Goal: Task Accomplishment & Management: Use online tool/utility

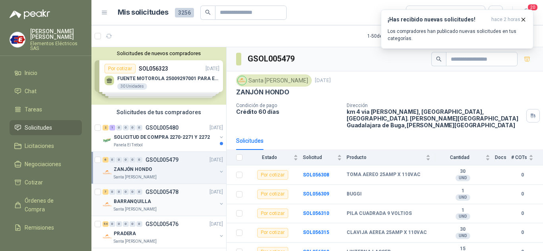
scroll to position [79, 0]
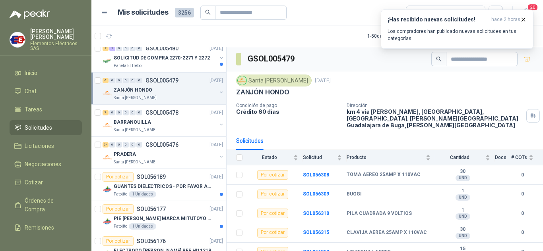
click at [154, 89] on div "ZANJÓN HONDO" at bounding box center [165, 90] width 103 height 10
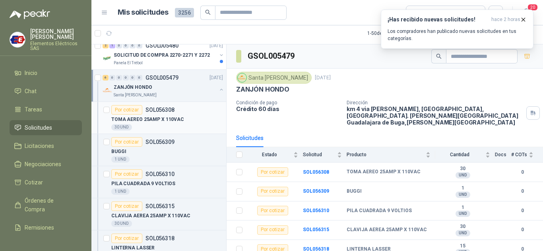
click at [126, 109] on div "Por cotizar" at bounding box center [126, 110] width 31 height 10
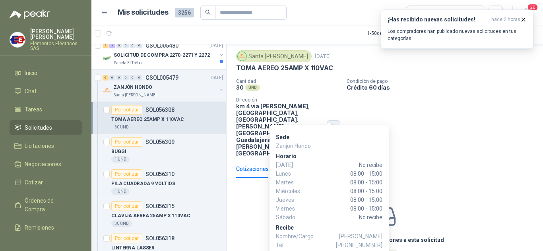
scroll to position [28, 0]
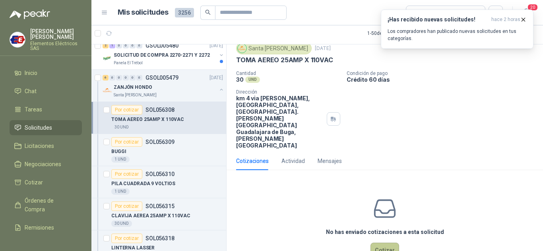
click at [379, 243] on button "Cotizar" at bounding box center [384, 250] width 29 height 15
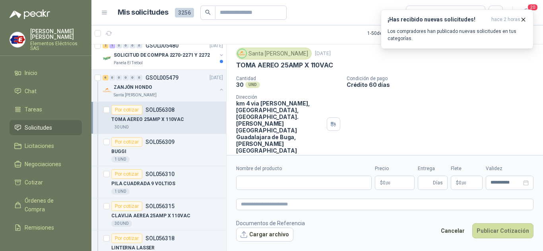
scroll to position [22, 0]
click at [268, 180] on input "Nombre del producto" at bounding box center [303, 183] width 135 height 14
drag, startPoint x: 236, startPoint y: 62, endPoint x: 322, endPoint y: 65, distance: 86.2
click at [334, 65] on div "TOMA AEREO 25AMP X 110VAC" at bounding box center [384, 66] width 297 height 8
copy p "TOMA AEREO 25AMP X 110VAC"
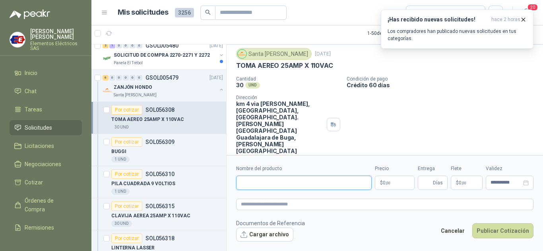
click at [247, 183] on input "Nombre del producto" at bounding box center [303, 183] width 135 height 14
paste input "**********"
type input "**********"
click at [386, 182] on span ",00" at bounding box center [387, 183] width 5 height 4
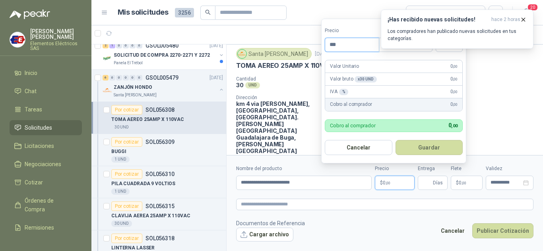
click at [340, 41] on input "***" at bounding box center [352, 45] width 54 height 14
type input "********"
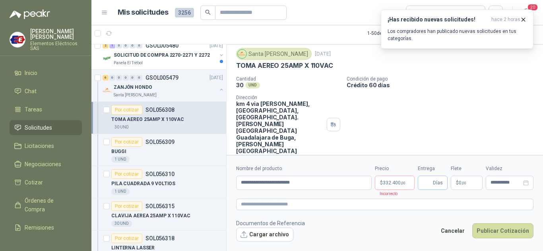
click at [432, 182] on span "Días" at bounding box center [432, 183] width 30 height 14
type input "*"
click at [458, 168] on label "Flete" at bounding box center [466, 169] width 32 height 8
click at [464, 182] on span ",00" at bounding box center [463, 183] width 5 height 4
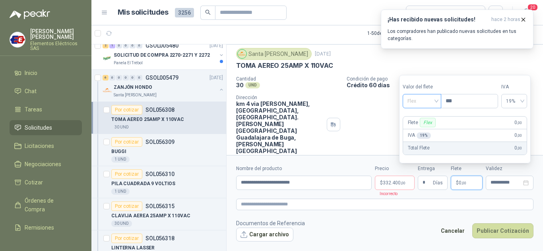
click at [427, 103] on span "Flex" at bounding box center [421, 101] width 29 height 12
click at [419, 129] on div "Incluido" at bounding box center [422, 130] width 27 height 9
click at [383, 182] on span "332.400 ,00" at bounding box center [394, 183] width 23 height 5
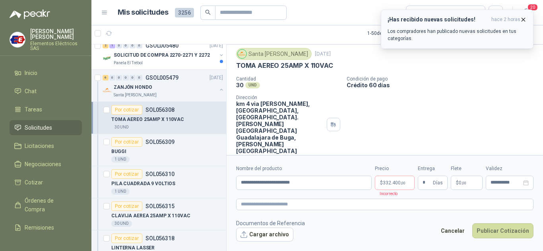
drag, startPoint x: 521, startPoint y: 19, endPoint x: 488, endPoint y: 43, distance: 40.9
click at [521, 19] on icon "button" at bounding box center [523, 19] width 7 height 7
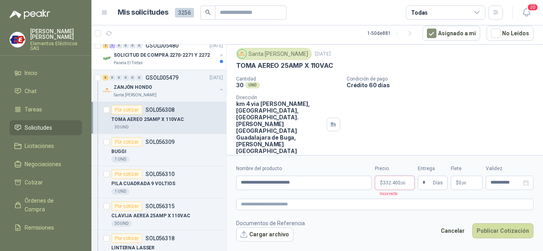
click at [388, 181] on span "332.400 ,00" at bounding box center [394, 183] width 23 height 5
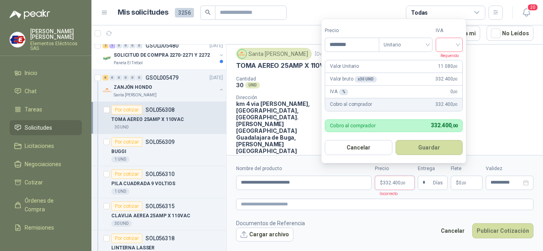
click at [458, 44] on input "search" at bounding box center [448, 44] width 17 height 12
click at [449, 61] on div "19%" at bounding box center [450, 61] width 15 height 9
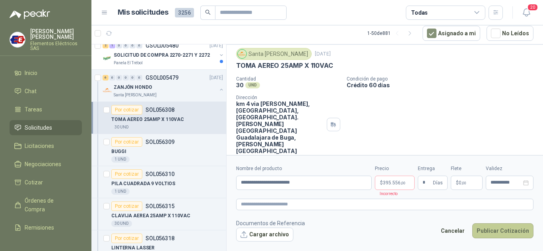
click at [494, 231] on button "Publicar Cotización" at bounding box center [502, 231] width 61 height 15
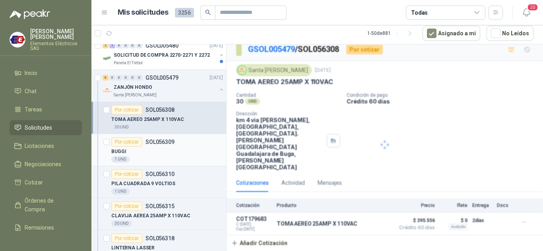
scroll to position [0, 0]
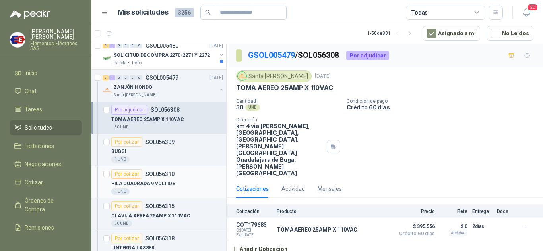
click at [129, 173] on div "Por cotizar" at bounding box center [126, 175] width 31 height 10
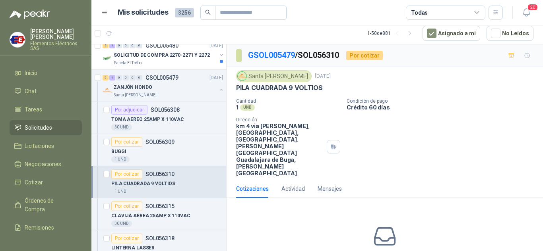
scroll to position [28, 0]
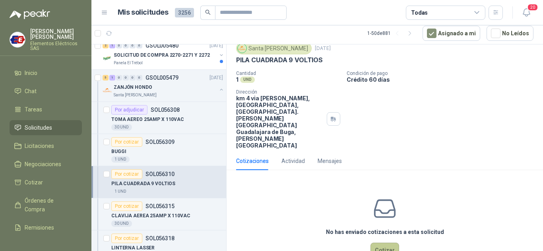
click at [384, 243] on button "Cotizar" at bounding box center [384, 250] width 29 height 15
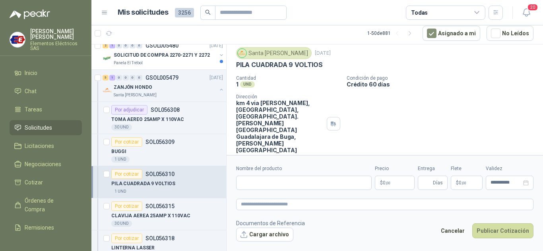
scroll to position [22, 0]
click at [255, 185] on input "Nombre del producto" at bounding box center [303, 183] width 135 height 14
click at [266, 175] on div "Nombre del producto" at bounding box center [303, 177] width 135 height 25
click at [247, 185] on input "Nombre del producto" at bounding box center [303, 183] width 135 height 14
type input "**********"
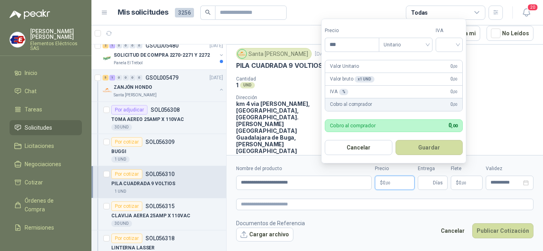
click at [393, 182] on p "$ 0 ,00" at bounding box center [395, 183] width 40 height 14
click at [460, 43] on div at bounding box center [448, 45] width 27 height 14
type input "********"
drag, startPoint x: 451, startPoint y: 60, endPoint x: 450, endPoint y: 128, distance: 67.5
click at [451, 63] on div "19%" at bounding box center [450, 61] width 15 height 9
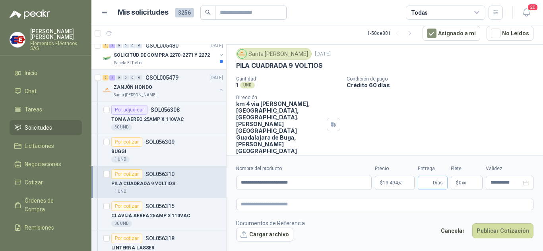
click at [432, 179] on span "Días" at bounding box center [432, 183] width 30 height 14
type input "*"
drag, startPoint x: 448, startPoint y: 110, endPoint x: 455, endPoint y: 147, distance: 38.3
click at [449, 125] on div "Cantidad 1 UND  Condición de pago Crédito 60 días Dirección km 4 via [PERSON_N…" at bounding box center [384, 115] width 297 height 78
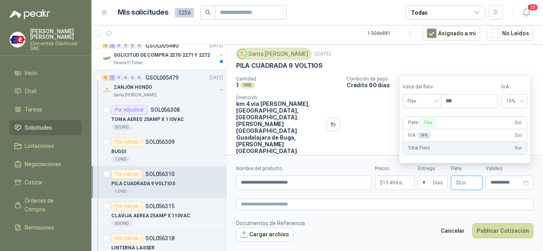
click at [458, 181] on span "0 ,00" at bounding box center [462, 183] width 8 height 5
click at [435, 101] on span "Flex" at bounding box center [421, 101] width 29 height 12
drag, startPoint x: 425, startPoint y: 132, endPoint x: 431, endPoint y: 139, distance: 9.9
click at [426, 133] on div "Incluido" at bounding box center [422, 130] width 27 height 9
click at [488, 233] on button "Publicar Cotización" at bounding box center [502, 231] width 61 height 15
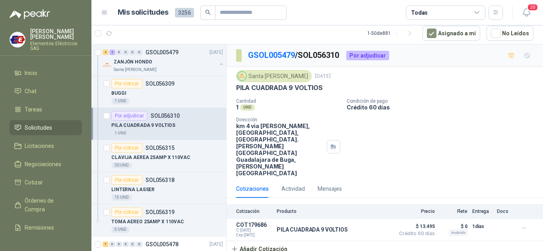
scroll to position [159, 0]
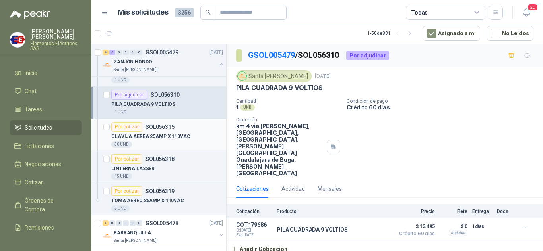
click at [127, 125] on div "Por cotizar" at bounding box center [126, 127] width 31 height 10
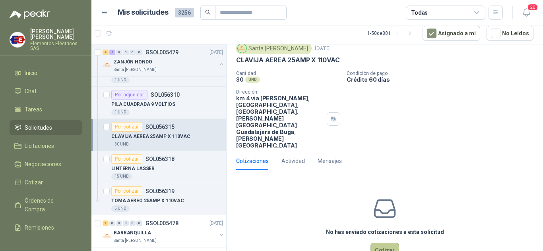
click at [379, 243] on button "Cotizar" at bounding box center [384, 250] width 29 height 15
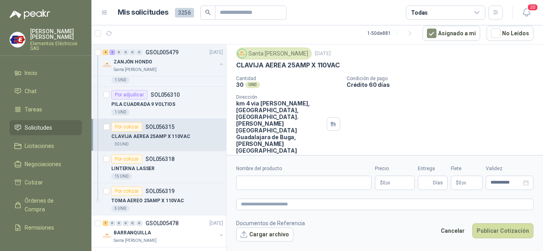
scroll to position [22, 0]
click at [255, 181] on input "Nombre del producto" at bounding box center [303, 183] width 135 height 14
drag, startPoint x: 236, startPoint y: 65, endPoint x: 313, endPoint y: 112, distance: 90.1
click at [371, 69] on div "CLAVIJA AEREA 25AMP X 110VAC" at bounding box center [384, 66] width 297 height 8
copy p "CLAVIJA AEREA 25AMP X 110VAC"
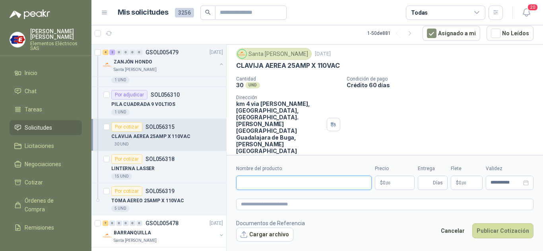
click at [245, 185] on input "Nombre del producto" at bounding box center [303, 183] width 135 height 14
paste input "**********"
type input "**********"
click at [383, 182] on span "0 ,00" at bounding box center [387, 183] width 8 height 5
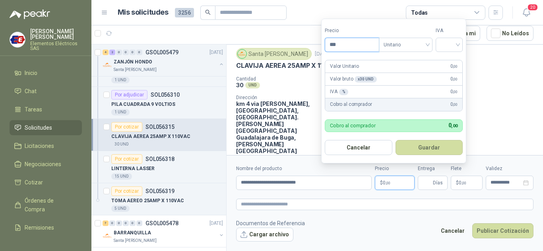
click at [350, 43] on input "***" at bounding box center [352, 45] width 54 height 14
type input "*******"
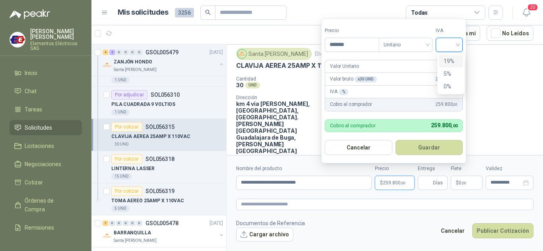
click at [455, 44] on input "search" at bounding box center [448, 44] width 17 height 12
drag, startPoint x: 448, startPoint y: 59, endPoint x: 451, endPoint y: 77, distance: 18.5
click at [449, 60] on div "19%" at bounding box center [450, 61] width 15 height 9
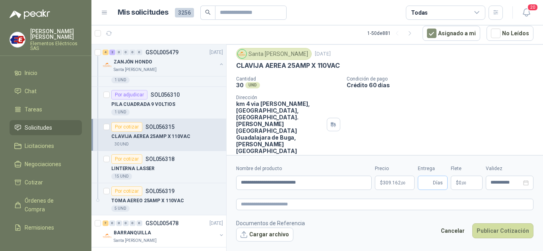
drag, startPoint x: 436, startPoint y: 178, endPoint x: 431, endPoint y: 184, distance: 7.4
click at [435, 179] on span "Días" at bounding box center [438, 183] width 10 height 14
type input "*"
drag, startPoint x: 447, startPoint y: 126, endPoint x: 457, endPoint y: 160, distance: 35.2
click at [448, 129] on div "Santa [PERSON_NAME] [DATE] CLAVIJA AEREA 25AMP X 110VAC Cantidad 30 UND  Cond…" at bounding box center [384, 101] width 316 height 113
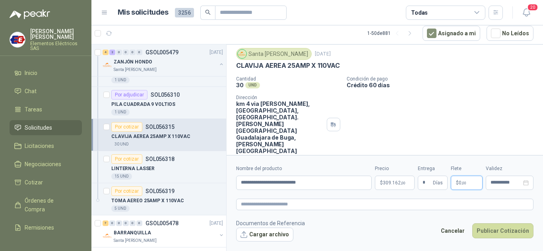
click at [458, 182] on span "$" at bounding box center [457, 183] width 3 height 5
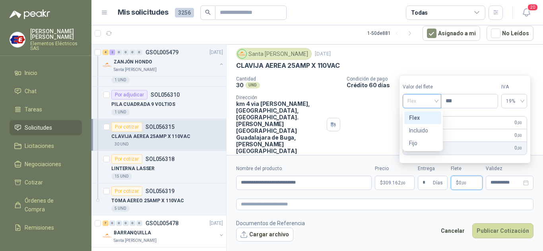
click at [439, 102] on div "Flex" at bounding box center [421, 101] width 39 height 14
drag, startPoint x: 429, startPoint y: 132, endPoint x: 477, endPoint y: 192, distance: 77.4
click at [429, 134] on div "Incluido" at bounding box center [422, 130] width 27 height 9
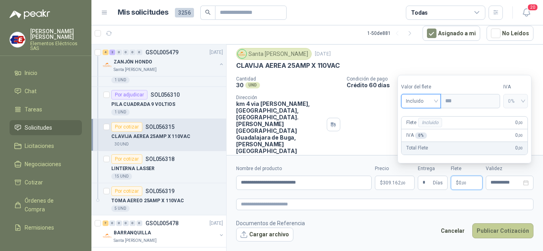
click at [503, 232] on button "Publicar Cotización" at bounding box center [502, 231] width 61 height 15
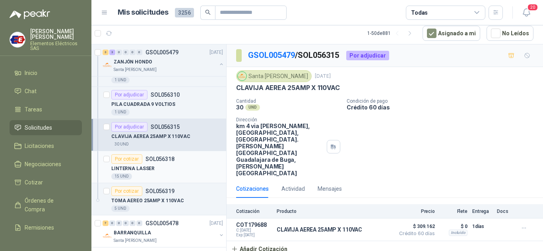
scroll to position [199, 0]
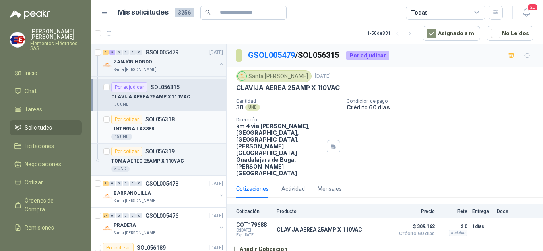
click at [126, 118] on div "Por cotizar" at bounding box center [126, 120] width 31 height 10
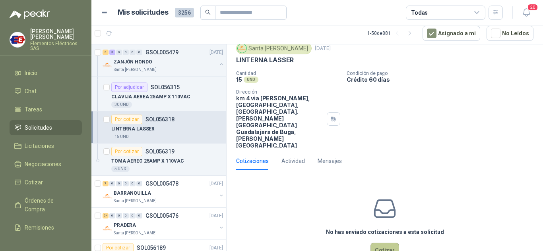
click at [381, 243] on button "Cotizar" at bounding box center [384, 250] width 29 height 15
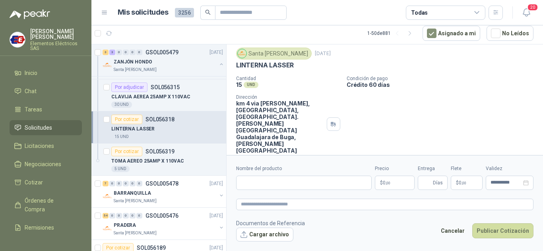
scroll to position [22, 0]
click at [252, 182] on input "Nombre del producto" at bounding box center [303, 183] width 135 height 14
type input "**********"
drag, startPoint x: 381, startPoint y: 185, endPoint x: 513, endPoint y: 147, distance: 137.1
click at [381, 184] on p "$ 0 ,00" at bounding box center [395, 183] width 40 height 14
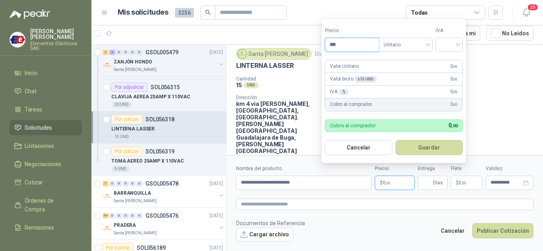
click at [340, 39] on input "***" at bounding box center [352, 45] width 54 height 14
type input "********"
click at [453, 43] on input "search" at bounding box center [448, 44] width 17 height 12
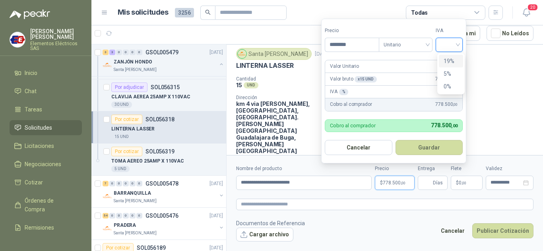
drag, startPoint x: 446, startPoint y: 59, endPoint x: 442, endPoint y: 218, distance: 158.9
click at [446, 69] on div "19% 5% 0%" at bounding box center [451, 74] width 24 height 38
click at [423, 181] on input "Entrega" at bounding box center [426, 183] width 9 height 14
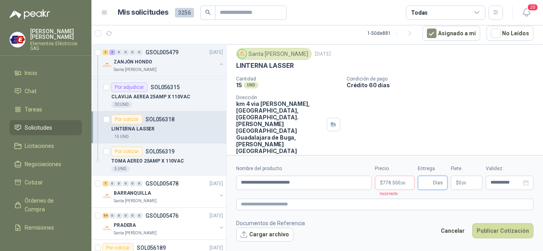
type input "*"
click at [465, 185] on p "$ 0 ,00" at bounding box center [466, 183] width 32 height 14
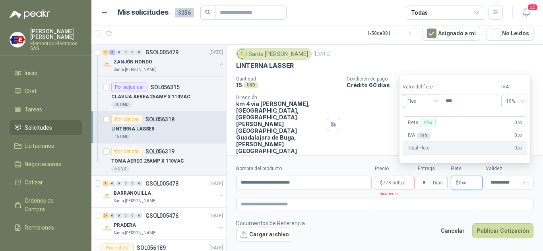
click at [434, 104] on span "Flex" at bounding box center [421, 101] width 29 height 12
click at [420, 128] on div "Incluido" at bounding box center [422, 130] width 27 height 9
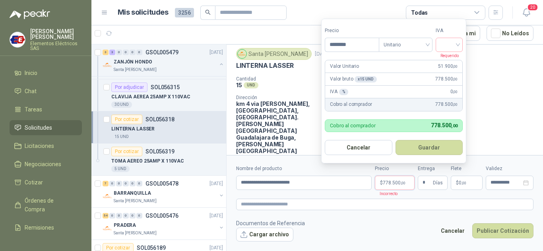
click at [389, 182] on span "778.500 ,00" at bounding box center [394, 183] width 23 height 5
drag, startPoint x: 459, startPoint y: 45, endPoint x: 440, endPoint y: 68, distance: 29.4
click at [458, 47] on input "search" at bounding box center [448, 44] width 17 height 12
click at [448, 62] on div "19%" at bounding box center [450, 61] width 15 height 9
click at [511, 234] on button "Publicar Cotización" at bounding box center [502, 231] width 61 height 15
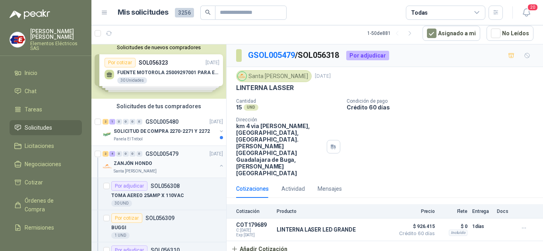
scroll to position [0, 0]
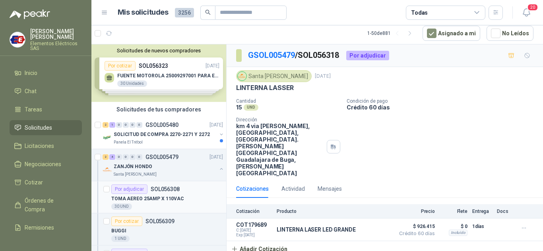
click at [131, 189] on div "Por adjudicar" at bounding box center [129, 190] width 36 height 10
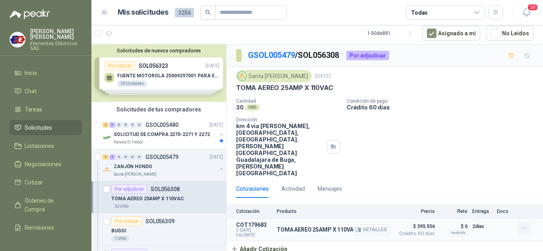
click at [523, 225] on icon "button" at bounding box center [523, 228] width 7 height 7
click at [487, 170] on button "Editar" at bounding box center [508, 169] width 64 height 13
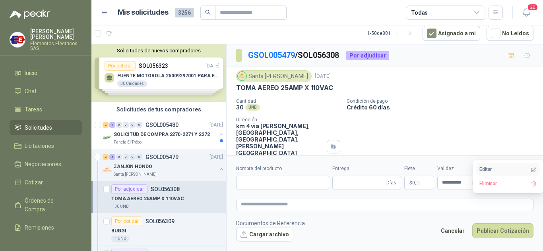
type input "**********"
type input "*"
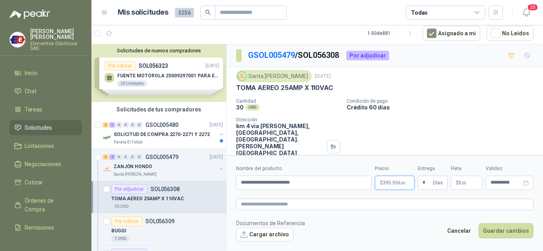
click at [386, 182] on span "395.556 ,00" at bounding box center [394, 183] width 23 height 5
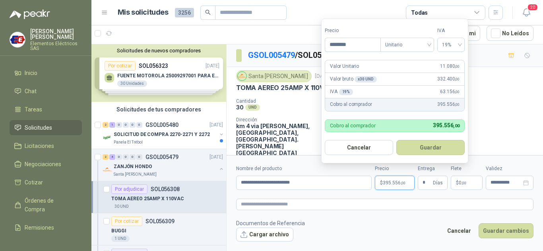
drag, startPoint x: 424, startPoint y: 146, endPoint x: 428, endPoint y: 149, distance: 4.8
click at [425, 146] on button "Guardar" at bounding box center [430, 147] width 68 height 15
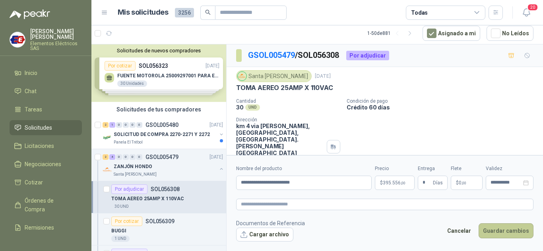
click at [491, 228] on button "Guardar cambios" at bounding box center [505, 231] width 55 height 15
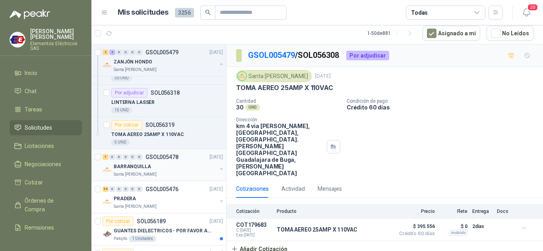
scroll to position [238, 0]
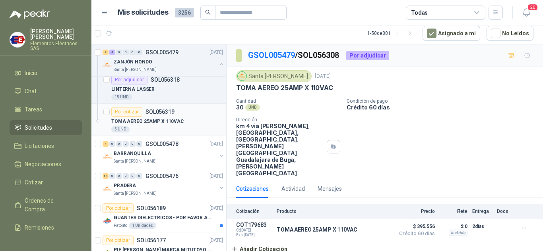
click at [126, 112] on div "Por cotizar" at bounding box center [126, 112] width 31 height 10
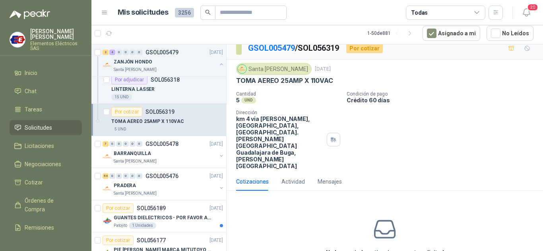
scroll to position [28, 0]
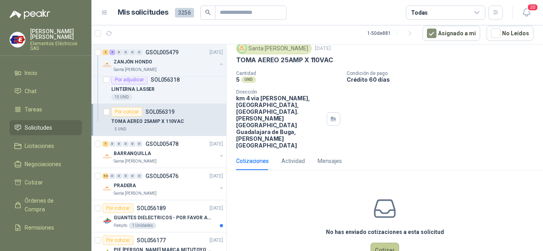
click at [384, 243] on button "Cotizar" at bounding box center [384, 250] width 29 height 15
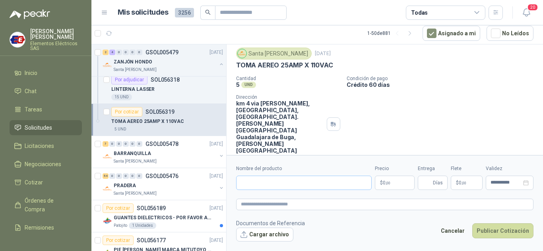
scroll to position [22, 0]
click at [251, 184] on input "Nombre del producto" at bounding box center [303, 183] width 135 height 14
click at [272, 178] on input "**********" at bounding box center [303, 183] width 135 height 14
type input "**********"
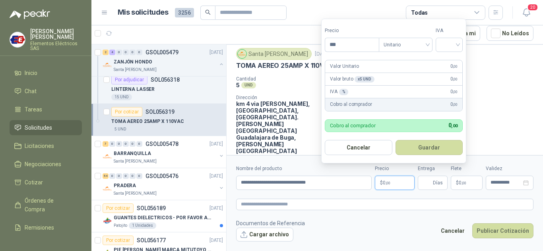
click at [389, 184] on span ",00" at bounding box center [387, 183] width 5 height 4
type input "********"
click at [456, 44] on input "search" at bounding box center [448, 44] width 17 height 12
click at [449, 60] on div "19%" at bounding box center [450, 61] width 15 height 9
click at [427, 182] on input "Entrega" at bounding box center [426, 183] width 9 height 14
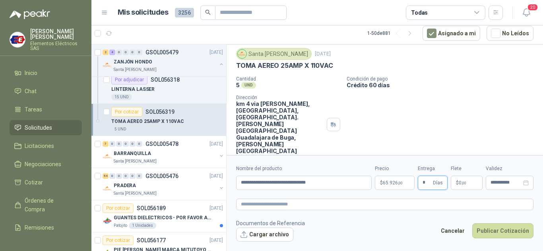
type input "*"
drag, startPoint x: 453, startPoint y: 124, endPoint x: 456, endPoint y: 172, distance: 48.2
click at [455, 128] on div "Cantidad 5 UND  Condición de pago Crédito 60 días Dirección km 4 via [PERSON_N…" at bounding box center [384, 115] width 297 height 78
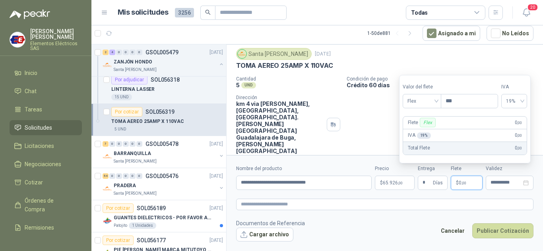
click at [456, 182] on span "$" at bounding box center [457, 183] width 3 height 5
click at [436, 100] on span "Flex" at bounding box center [421, 101] width 29 height 12
drag, startPoint x: 419, startPoint y: 131, endPoint x: 424, endPoint y: 143, distance: 13.0
click at [423, 132] on div "Incluido" at bounding box center [422, 130] width 27 height 9
click at [495, 232] on button "Publicar Cotización" at bounding box center [502, 231] width 61 height 15
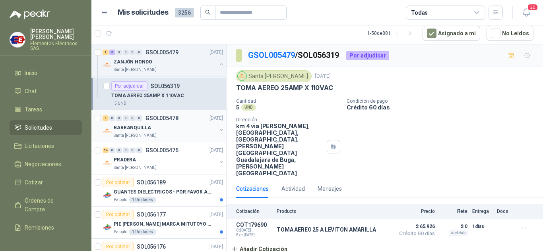
scroll to position [278, 0]
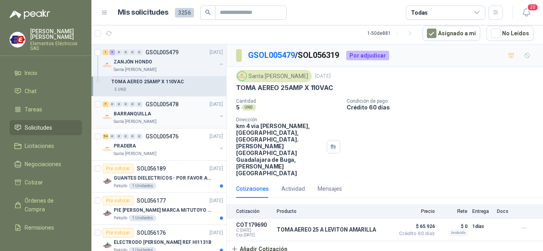
click at [131, 114] on p "BARRANQUILLA" at bounding box center [132, 114] width 37 height 8
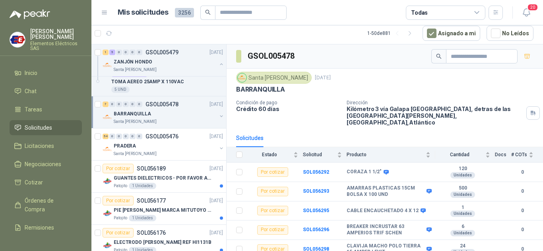
click at [131, 114] on p "BARRANQUILLA" at bounding box center [132, 114] width 37 height 8
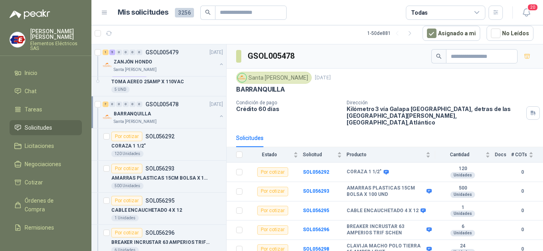
click at [131, 114] on p "BARRANQUILLA" at bounding box center [132, 114] width 37 height 8
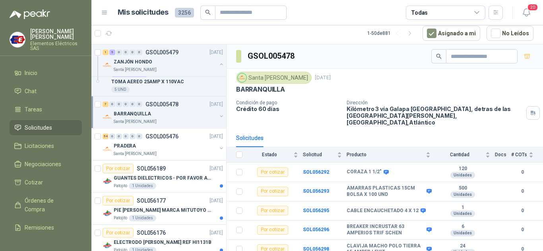
click at [131, 114] on p "BARRANQUILLA" at bounding box center [132, 114] width 37 height 8
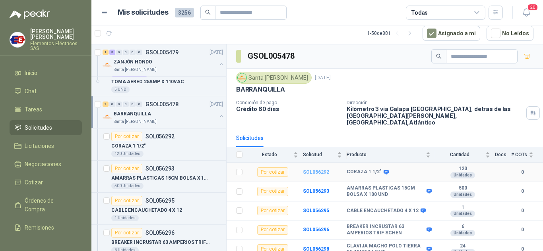
click at [312, 170] on b "SOL056292" at bounding box center [316, 173] width 26 height 6
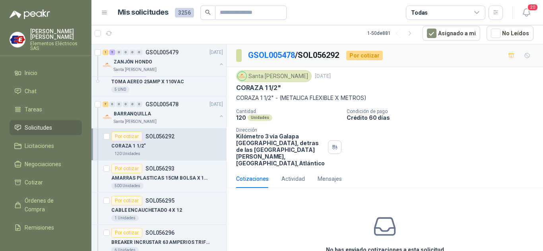
scroll to position [38, 0]
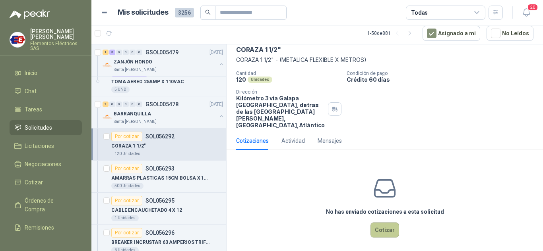
click at [384, 224] on button "Cotizar" at bounding box center [384, 230] width 29 height 15
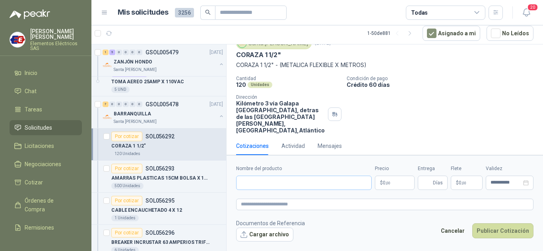
scroll to position [33, 0]
click at [274, 184] on input "Nombre del producto" at bounding box center [303, 183] width 135 height 14
type input "**********"
click at [388, 180] on p "$ 0 ,00" at bounding box center [395, 183] width 40 height 14
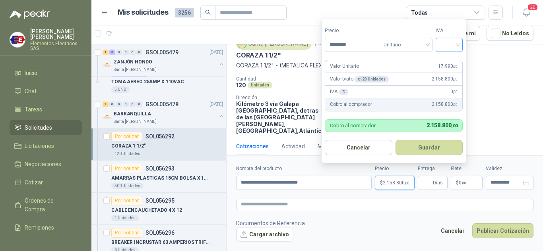
type input "********"
drag, startPoint x: 456, startPoint y: 43, endPoint x: 455, endPoint y: 48, distance: 6.0
click at [456, 44] on input "search" at bounding box center [448, 44] width 17 height 12
drag, startPoint x: 451, startPoint y: 62, endPoint x: 458, endPoint y: 160, distance: 97.6
click at [451, 67] on div "19%" at bounding box center [451, 61] width 24 height 13
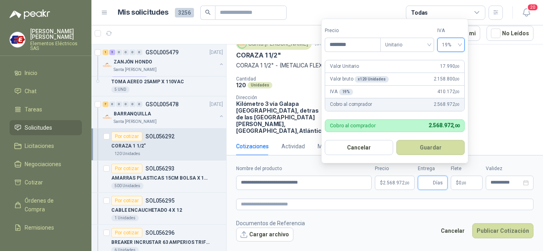
click at [425, 187] on input "Entrega" at bounding box center [426, 183] width 9 height 14
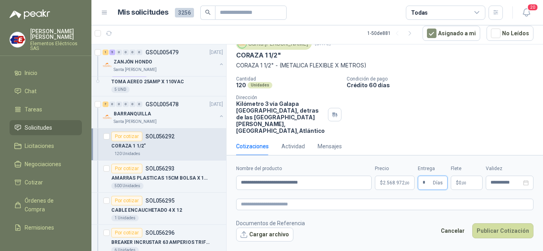
type input "*"
click at [456, 118] on div "Cantidad 120 Unidades Condición de pago Crédito 60 días Dirección Kilómetro 3 v…" at bounding box center [384, 105] width 297 height 58
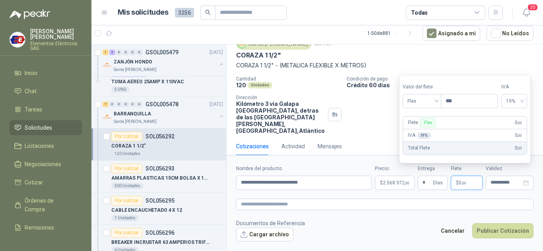
click at [463, 180] on p "$ 0 ,00" at bounding box center [466, 183] width 32 height 14
click at [435, 104] on span "Flex" at bounding box center [421, 101] width 29 height 12
click at [423, 129] on div "Incluido" at bounding box center [422, 130] width 27 height 9
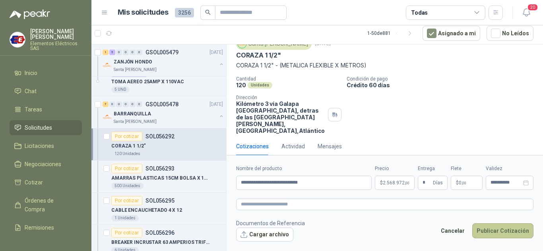
click at [490, 231] on button "Publicar Cotización" at bounding box center [502, 231] width 61 height 15
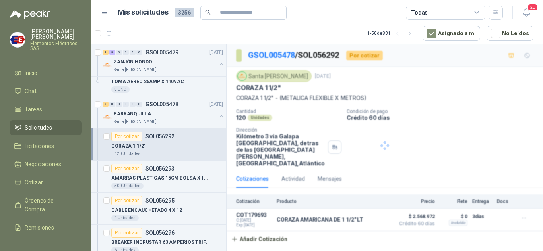
scroll to position [0, 0]
click at [122, 169] on div "Por cotizar" at bounding box center [126, 169] width 31 height 10
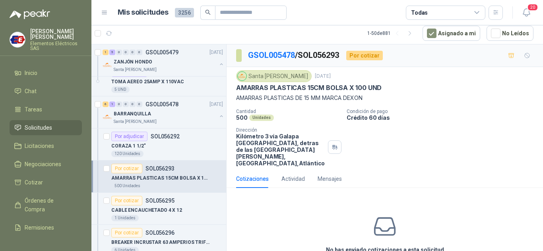
scroll to position [38, 0]
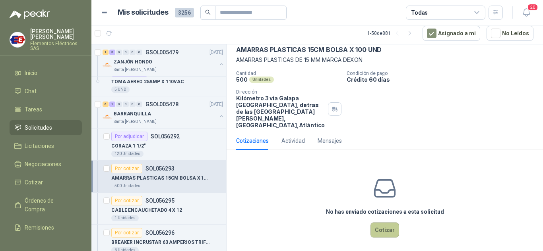
click at [376, 224] on button "Cotizar" at bounding box center [384, 230] width 29 height 15
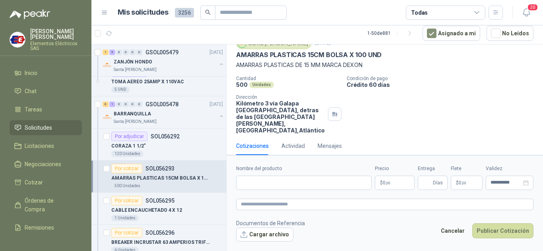
scroll to position [33, 0]
click at [253, 184] on input "Nombre del producto" at bounding box center [303, 183] width 135 height 14
type input "**********"
click at [385, 184] on span ",00" at bounding box center [387, 183] width 5 height 4
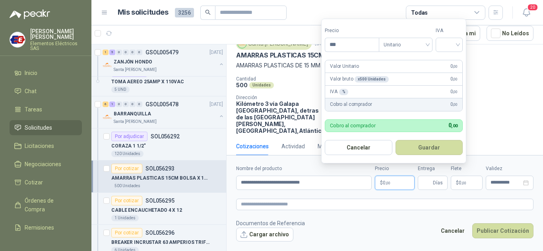
click at [393, 182] on p "$ 0 ,00" at bounding box center [395, 183] width 40 height 14
click at [336, 44] on input "***" at bounding box center [352, 45] width 54 height 14
drag, startPoint x: 336, startPoint y: 44, endPoint x: 347, endPoint y: 44, distance: 10.8
click at [346, 44] on input "***" at bounding box center [352, 45] width 54 height 14
click at [460, 46] on div at bounding box center [448, 45] width 27 height 14
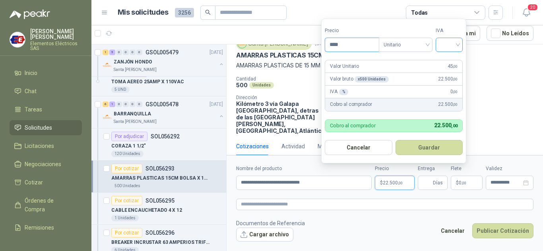
type input "****"
drag, startPoint x: 451, startPoint y: 60, endPoint x: 444, endPoint y: 132, distance: 73.0
click at [451, 64] on div "19%" at bounding box center [450, 61] width 15 height 9
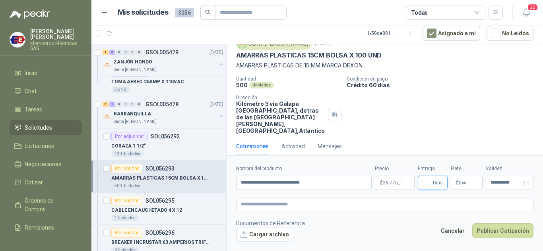
click at [428, 185] on input "Entrega" at bounding box center [426, 183] width 9 height 14
type input "*"
drag, startPoint x: 450, startPoint y: 98, endPoint x: 453, endPoint y: 103, distance: 6.1
click at [453, 103] on div "Cantidad 500 Unidades Condición de pago Crédito 60 días Dirección Kilómetro 3 v…" at bounding box center [384, 105] width 297 height 58
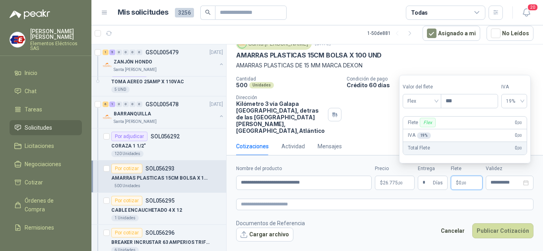
click at [462, 182] on span ",00" at bounding box center [463, 183] width 5 height 4
drag, startPoint x: 438, startPoint y: 101, endPoint x: 430, endPoint y: 130, distance: 30.4
click at [438, 101] on div "Flex" at bounding box center [421, 101] width 39 height 14
click at [421, 131] on div "Incluido" at bounding box center [422, 130] width 27 height 9
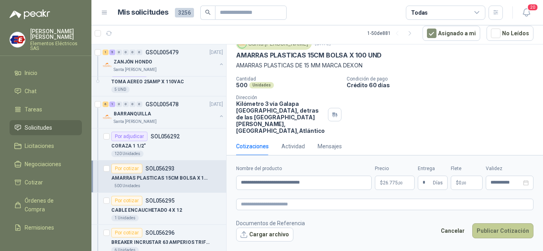
click at [487, 230] on button "Publicar Cotización" at bounding box center [502, 231] width 61 height 15
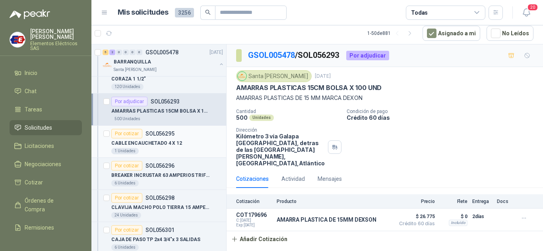
scroll to position [357, 0]
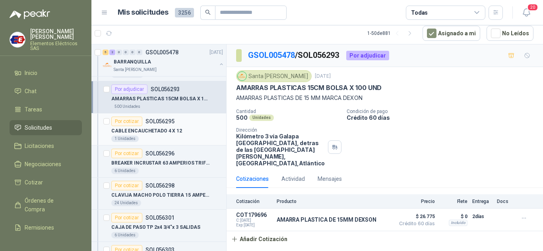
click at [124, 123] on div "Por cotizar" at bounding box center [126, 122] width 31 height 10
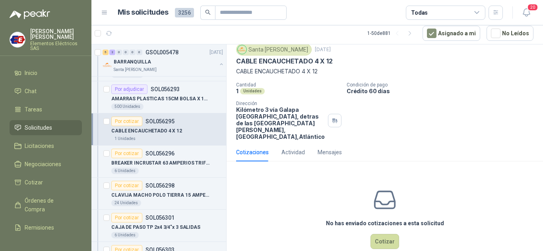
scroll to position [38, 0]
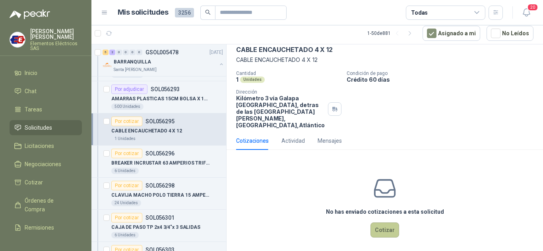
click at [379, 223] on button "Cotizar" at bounding box center [384, 230] width 29 height 15
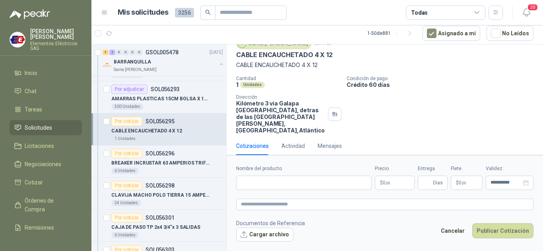
scroll to position [33, 0]
click at [263, 185] on input "Nombre del producto" at bounding box center [303, 183] width 135 height 14
type input "*"
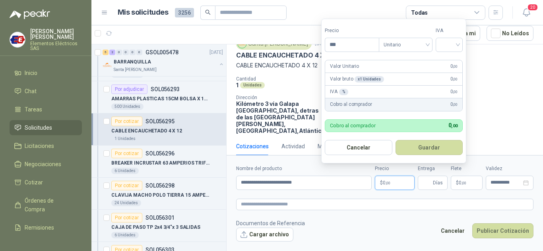
click at [388, 185] on span ",00" at bounding box center [387, 183] width 5 height 4
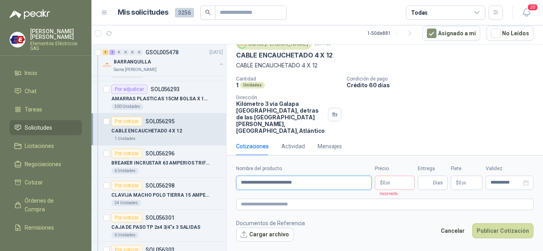
click at [332, 187] on input "**********" at bounding box center [303, 183] width 135 height 14
type input "**********"
click at [389, 183] on span ",00" at bounding box center [387, 183] width 5 height 4
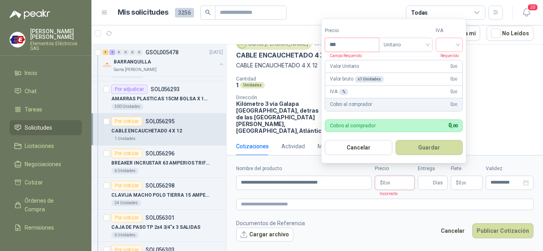
click at [342, 43] on input "***" at bounding box center [352, 45] width 54 height 14
click at [339, 43] on input "***" at bounding box center [352, 45] width 54 height 14
type input "**********"
drag, startPoint x: 459, startPoint y: 44, endPoint x: 454, endPoint y: 53, distance: 9.8
click at [458, 44] on input "search" at bounding box center [448, 44] width 17 height 12
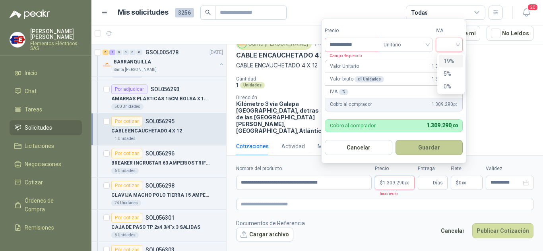
drag, startPoint x: 449, startPoint y: 59, endPoint x: 438, endPoint y: 153, distance: 94.7
click at [448, 68] on div "19% 5% 0%" at bounding box center [451, 74] width 24 height 38
click at [427, 183] on input "Entrega" at bounding box center [426, 183] width 9 height 14
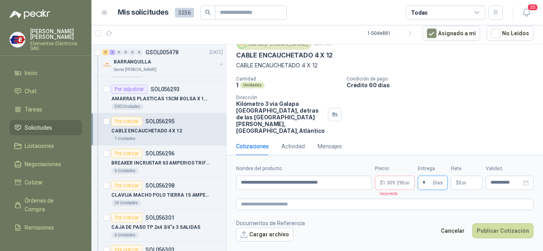
type input "*"
drag, startPoint x: 447, startPoint y: 126, endPoint x: 448, endPoint y: 145, distance: 19.1
click at [447, 140] on div "GSOL005478 / SOL056295 Por cotizar Santa [PERSON_NAME] [DATE] CABLE ENCAUCHETAD…" at bounding box center [384, 87] width 316 height 150
click at [457, 182] on span "$" at bounding box center [457, 183] width 3 height 5
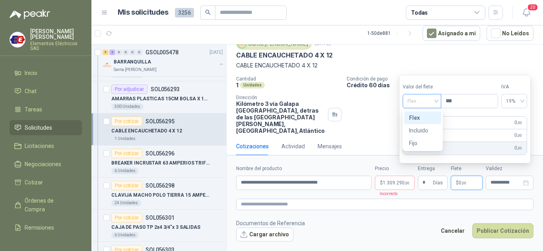
click at [436, 101] on span "Flex" at bounding box center [421, 101] width 29 height 12
click at [421, 132] on div "Incluido" at bounding box center [422, 130] width 27 height 9
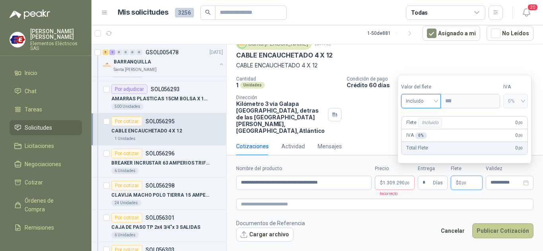
click at [491, 230] on button "Publicar Cotización" at bounding box center [502, 231] width 61 height 15
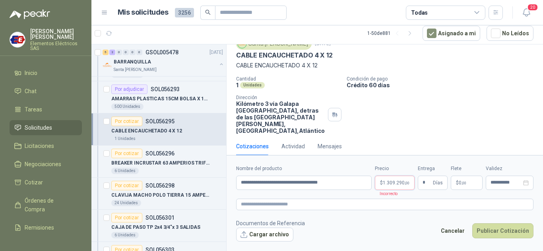
click at [396, 182] on span "1.309.290 ,00" at bounding box center [396, 183] width 27 height 5
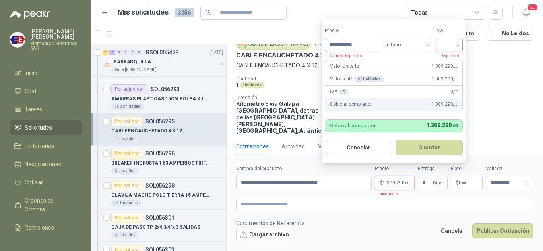
click at [457, 44] on input "search" at bounding box center [448, 44] width 17 height 12
click at [450, 60] on div "19%" at bounding box center [450, 61] width 15 height 9
click at [494, 228] on button "Publicar Cotización" at bounding box center [502, 231] width 61 height 15
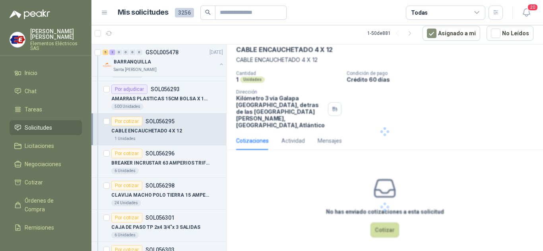
scroll to position [0, 0]
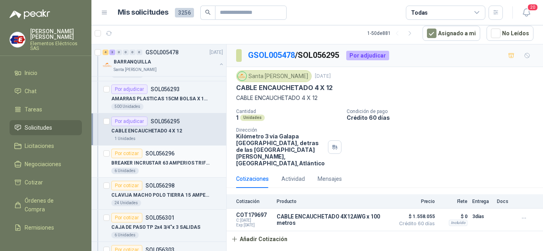
click at [125, 155] on div "Por cotizar" at bounding box center [126, 154] width 31 height 10
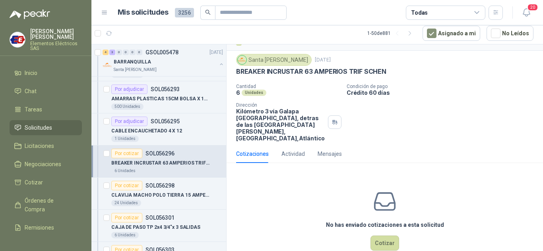
scroll to position [29, 0]
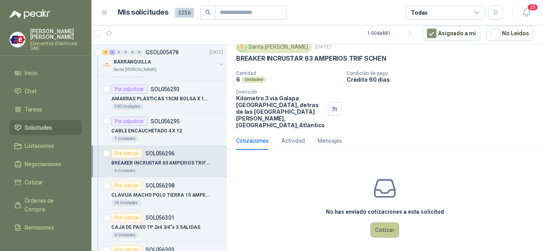
click at [383, 224] on button "Cotizar" at bounding box center [384, 230] width 29 height 15
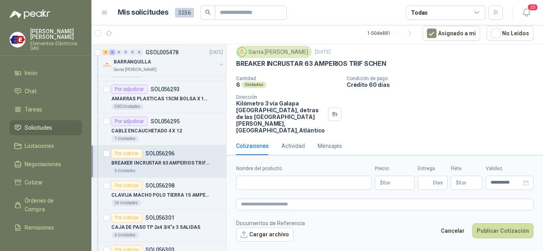
scroll to position [24, 0]
click at [270, 182] on input "Nombre del producto" at bounding box center [303, 183] width 135 height 14
drag, startPoint x: 235, startPoint y: 62, endPoint x: 359, endPoint y: 58, distance: 124.0
click at [379, 62] on div "Santa [PERSON_NAME] [DATE] BREAKER INCRUSTAR 63 AMPERIOS TRIF SCHEN  Cantidad …" at bounding box center [384, 90] width 316 height 94
click at [304, 79] on p "Cantidad" at bounding box center [288, 79] width 104 height 6
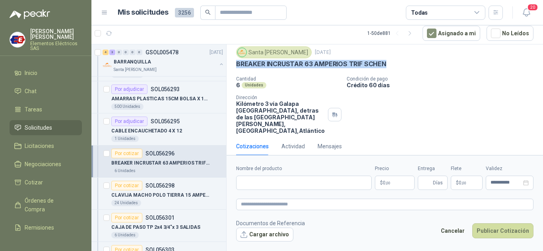
drag, startPoint x: 235, startPoint y: 63, endPoint x: 357, endPoint y: 64, distance: 121.5
click at [393, 64] on div "Santa [PERSON_NAME] [DATE] BREAKER INCRUSTAR 63 AMPERIOS TRIF SCHEN  Cantidad …" at bounding box center [384, 90] width 316 height 94
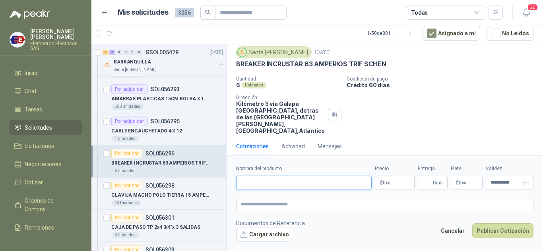
click at [245, 183] on input "Nombre del producto" at bounding box center [303, 183] width 135 height 14
drag, startPoint x: 246, startPoint y: 182, endPoint x: 249, endPoint y: 178, distance: 4.5
paste input "**********"
type input "*"
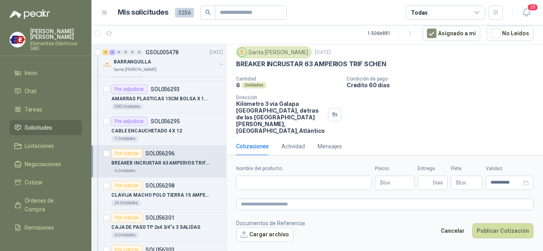
drag, startPoint x: 424, startPoint y: 109, endPoint x: 429, endPoint y: 100, distance: 9.8
click at [431, 105] on div "Cantidad 6 Unidades Condición de pago Crédito 60 días Dirección Kilómetro 3 vía…" at bounding box center [384, 105] width 297 height 58
drag, startPoint x: 238, startPoint y: 63, endPoint x: 371, endPoint y: 62, distance: 133.5
click at [388, 65] on div "BREAKER INCRUSTAR 63 AMPERIOS TRIF SCHEN" at bounding box center [384, 64] width 297 height 8
copy p "BREAKER INCRUSTAR 63 AMPERIOS TRIF SCHEN"
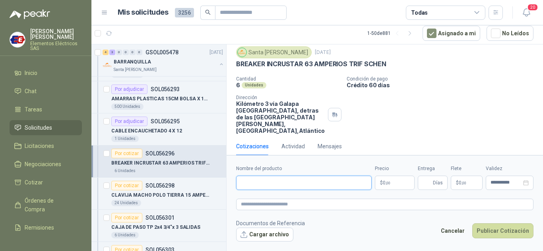
paste input "**********"
type input "**********"
click at [384, 185] on span "0 ,00" at bounding box center [387, 183] width 8 height 5
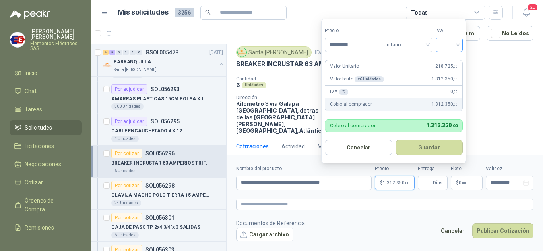
type input "*********"
click at [458, 44] on input "search" at bounding box center [448, 44] width 17 height 12
click at [446, 61] on div "19%" at bounding box center [450, 61] width 15 height 9
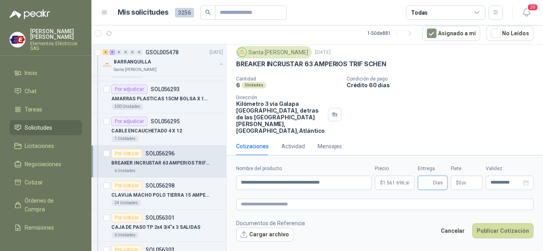
click at [426, 181] on input "Entrega" at bounding box center [426, 183] width 9 height 14
type input "*"
click at [461, 185] on span ",00" at bounding box center [463, 183] width 5 height 4
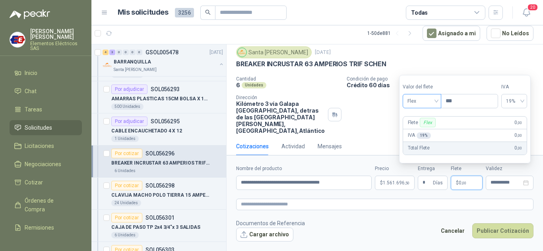
click at [440, 102] on div "Flex" at bounding box center [421, 101] width 39 height 14
drag, startPoint x: 422, startPoint y: 129, endPoint x: 423, endPoint y: 133, distance: 4.3
click at [423, 130] on div "Incluido" at bounding box center [422, 130] width 27 height 9
click at [497, 232] on button "Publicar Cotización" at bounding box center [502, 231] width 61 height 15
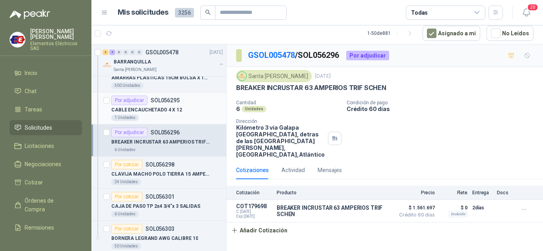
scroll to position [437, 0]
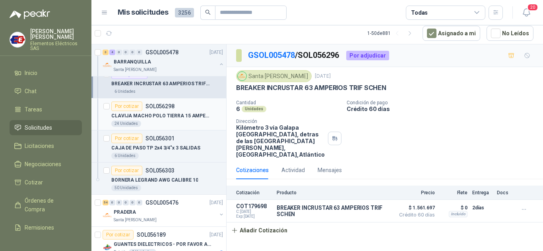
click at [125, 106] on div "Por cotizar" at bounding box center [126, 107] width 31 height 10
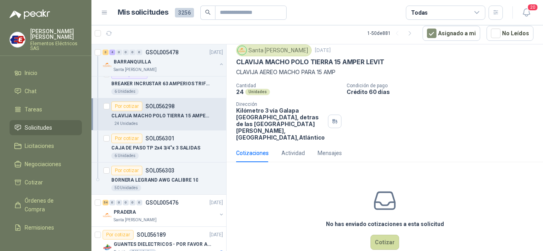
scroll to position [38, 0]
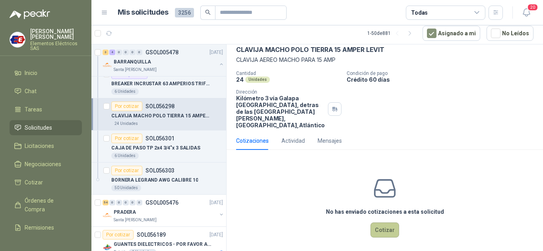
click at [380, 225] on button "Cotizar" at bounding box center [384, 230] width 29 height 15
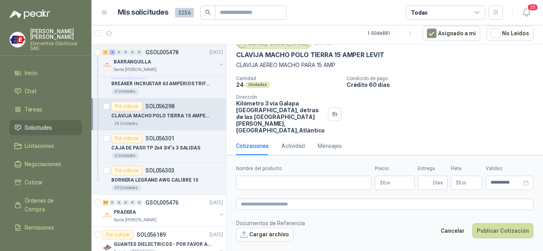
scroll to position [33, 0]
click at [253, 181] on input "Nombre del producto" at bounding box center [303, 183] width 135 height 14
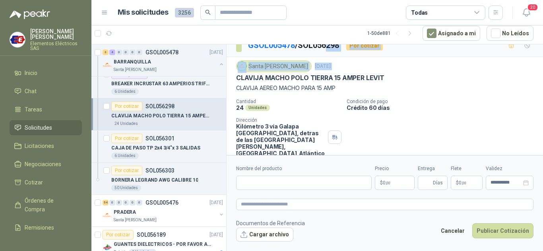
scroll to position [0, 0]
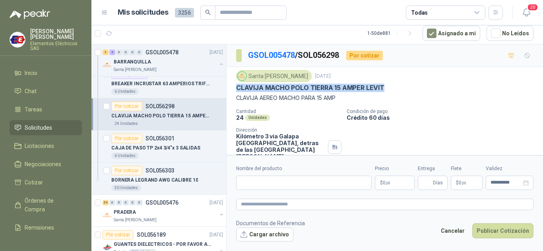
drag, startPoint x: 237, startPoint y: 53, endPoint x: 386, endPoint y: 87, distance: 153.6
click at [386, 87] on div "CLAVIJA MACHO POLO TIERRA 15 AMPER LEVIT" at bounding box center [384, 88] width 297 height 8
copy p "CLAVIJA MACHO POLO TIERRA 15 AMPER LEVIT"
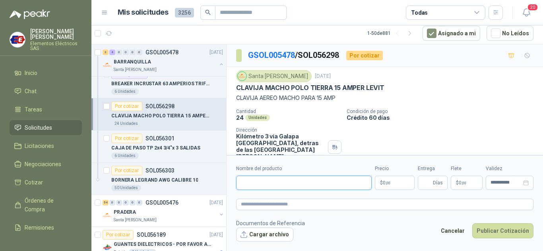
paste input "**********"
type input "**********"
click at [385, 185] on span "0 ,00" at bounding box center [387, 183] width 8 height 5
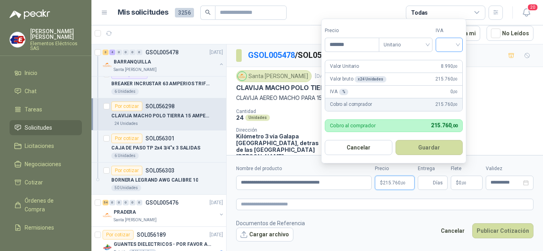
type input "*******"
click at [456, 44] on input "search" at bounding box center [448, 44] width 17 height 12
drag, startPoint x: 448, startPoint y: 60, endPoint x: 450, endPoint y: 67, distance: 7.8
click at [450, 62] on div "19%" at bounding box center [450, 61] width 15 height 9
click at [438, 184] on span "Días" at bounding box center [438, 183] width 10 height 14
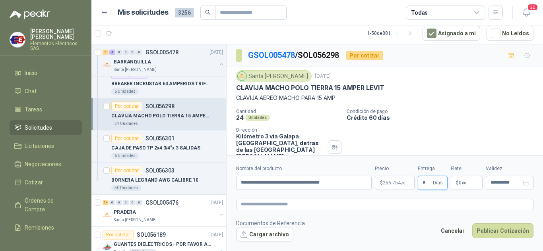
type input "*"
click at [460, 168] on label "Flete" at bounding box center [466, 169] width 32 height 8
click at [456, 185] on span "$" at bounding box center [457, 183] width 3 height 5
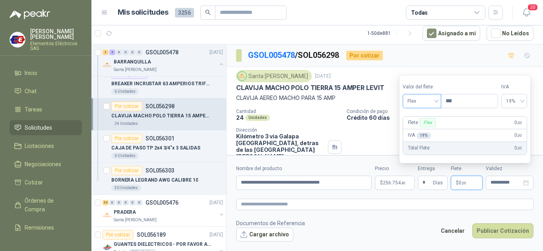
click at [434, 103] on span "Flex" at bounding box center [421, 101] width 29 height 12
drag, startPoint x: 423, startPoint y: 131, endPoint x: 440, endPoint y: 172, distance: 43.8
click at [425, 133] on div "Incluido" at bounding box center [422, 130] width 27 height 9
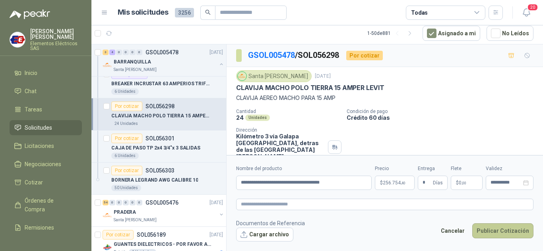
click at [498, 230] on button "Publicar Cotización" at bounding box center [502, 231] width 61 height 15
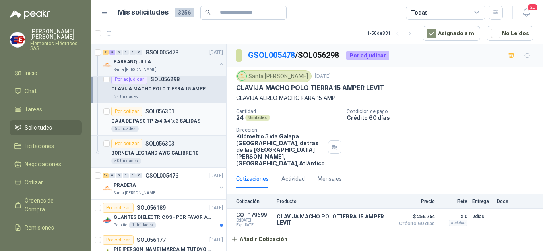
scroll to position [477, 0]
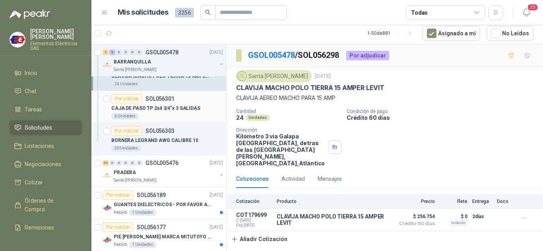
click at [127, 97] on div "Por cotizar" at bounding box center [126, 99] width 31 height 10
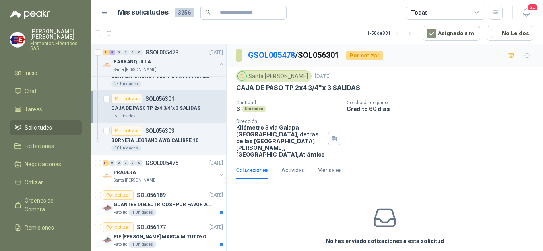
scroll to position [29, 0]
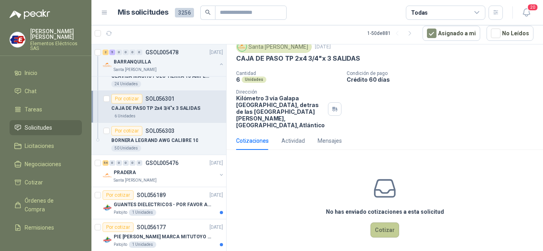
click at [376, 224] on button "Cotizar" at bounding box center [384, 230] width 29 height 15
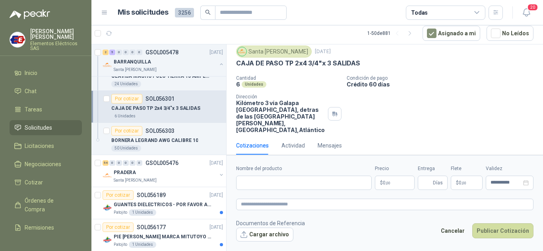
scroll to position [24, 0]
click at [259, 183] on input "Nombre del producto" at bounding box center [303, 183] width 135 height 14
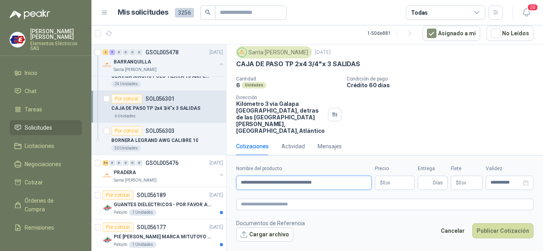
click at [321, 180] on input "**********" at bounding box center [303, 183] width 135 height 14
type input "**********"
click at [380, 180] on p "$ 0 ,00" at bounding box center [395, 183] width 40 height 14
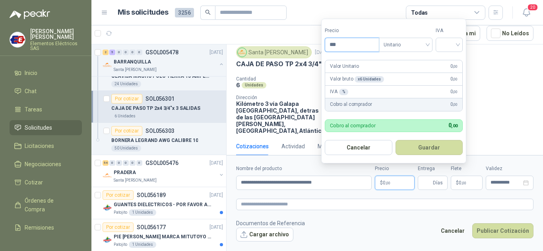
click at [337, 44] on input "***" at bounding box center [352, 45] width 54 height 14
type input "********"
click at [458, 42] on input "search" at bounding box center [448, 44] width 17 height 12
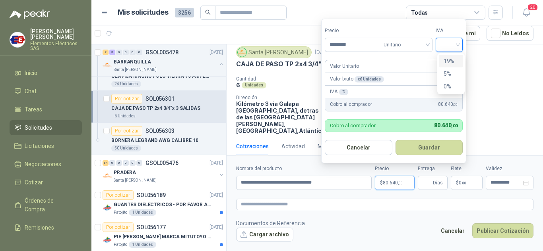
click at [447, 60] on div "19%" at bounding box center [450, 61] width 15 height 9
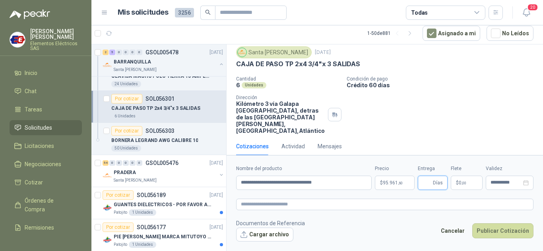
click at [430, 180] on input "Entrega" at bounding box center [426, 183] width 9 height 14
type input "*"
click at [444, 106] on div "Cantidad 6 Unidades Condición de pago Crédito 60 días Dirección Kilómetro 3 vía…" at bounding box center [384, 105] width 297 height 58
click at [460, 180] on p "$ 0 ,00" at bounding box center [466, 183] width 32 height 14
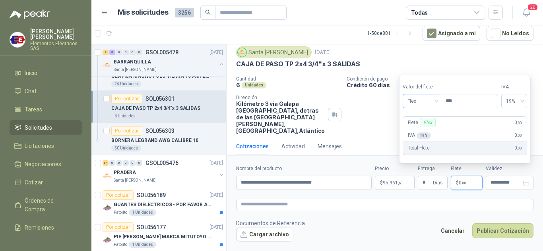
click at [436, 101] on span "Flex" at bounding box center [421, 101] width 29 height 12
drag, startPoint x: 415, startPoint y: 130, endPoint x: 441, endPoint y: 164, distance: 43.1
click at [417, 131] on div "Incluido" at bounding box center [422, 130] width 27 height 9
click at [487, 231] on button "Publicar Cotización" at bounding box center [502, 231] width 61 height 15
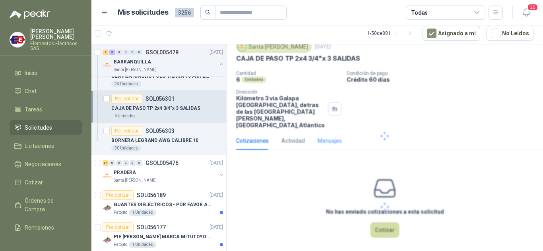
scroll to position [0, 0]
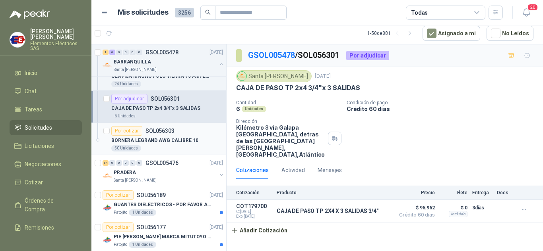
click at [125, 128] on div "Por cotizar" at bounding box center [126, 131] width 31 height 10
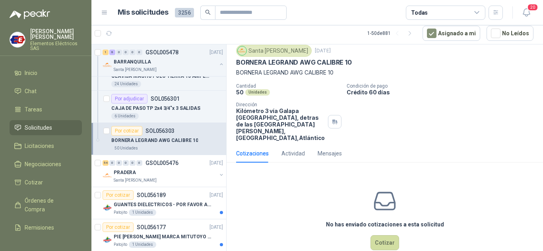
scroll to position [38, 0]
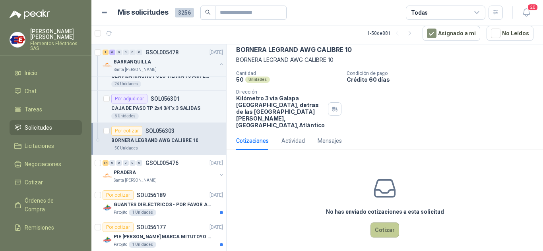
click at [377, 223] on button "Cotizar" at bounding box center [384, 230] width 29 height 15
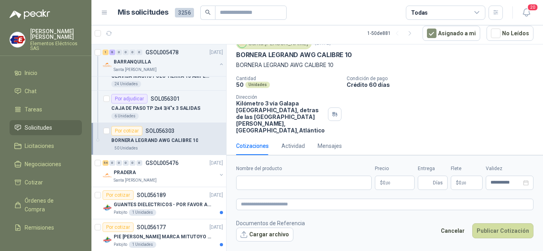
scroll to position [33, 0]
click at [270, 181] on input "Nombre del producto" at bounding box center [303, 183] width 135 height 14
drag, startPoint x: 237, startPoint y: 56, endPoint x: 339, endPoint y: 55, distance: 102.1
click at [355, 54] on div "BORNERA LEGRAND AWG CALIBRE 10" at bounding box center [384, 55] width 297 height 8
copy p "BORNERA LEGRAND AWG CALIBRE 10"
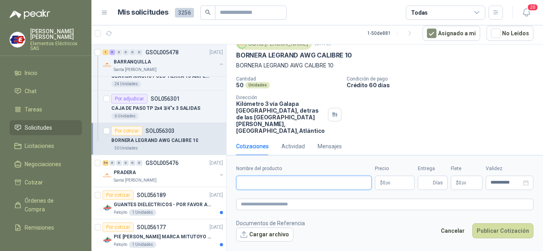
click at [246, 183] on input "Nombre del producto" at bounding box center [303, 183] width 135 height 14
paste input "**********"
type input "**********"
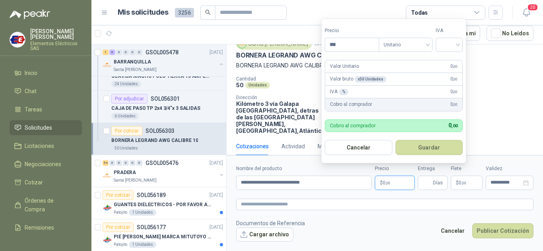
click at [386, 183] on span ",00" at bounding box center [387, 183] width 5 height 4
click at [338, 46] on input "***" at bounding box center [352, 45] width 54 height 14
type input "*******"
drag, startPoint x: 457, startPoint y: 45, endPoint x: 456, endPoint y: 56, distance: 11.5
click at [458, 46] on input "search" at bounding box center [448, 44] width 17 height 12
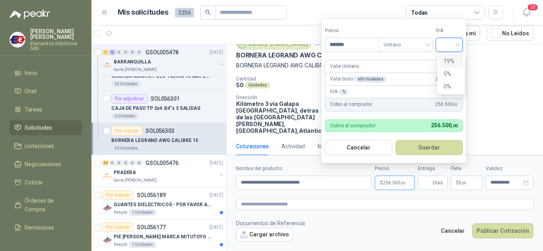
click at [453, 61] on div "19%" at bounding box center [450, 61] width 15 height 9
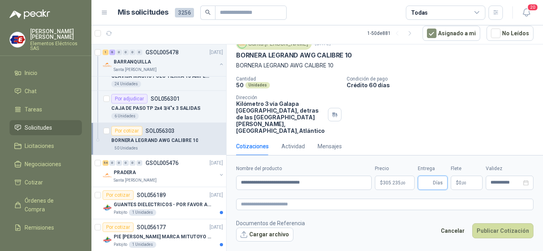
click at [429, 181] on input "Entrega" at bounding box center [426, 183] width 9 height 14
type input "*"
drag, startPoint x: 430, startPoint y: 90, endPoint x: 437, endPoint y: 135, distance: 45.9
click at [433, 96] on div "Cantidad 50 Unidades Condición de pago Crédito 60 días Dirección Kilómetro 3 ví…" at bounding box center [384, 105] width 297 height 58
click at [460, 181] on span "0 ,00" at bounding box center [462, 183] width 8 height 5
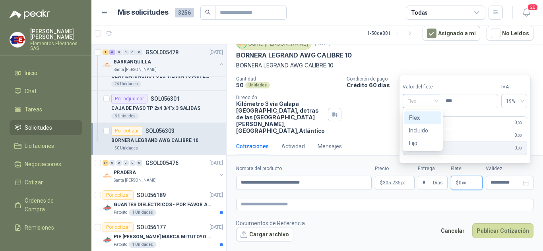
click at [432, 101] on span "Flex" at bounding box center [421, 101] width 29 height 12
drag, startPoint x: 421, startPoint y: 128, endPoint x: 435, endPoint y: 155, distance: 30.6
click at [421, 129] on div "Incluido" at bounding box center [422, 130] width 27 height 9
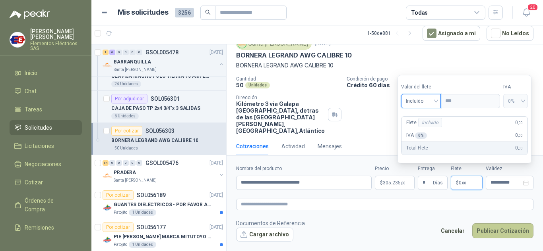
click at [489, 229] on button "Publicar Cotización" at bounding box center [502, 231] width 61 height 15
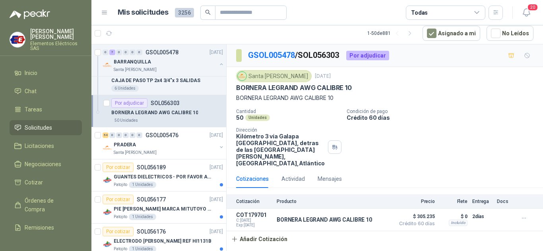
scroll to position [516, 0]
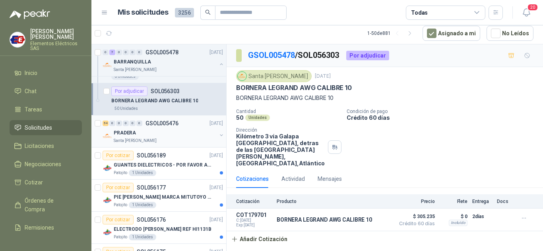
click at [124, 128] on div "PRADERA" at bounding box center [165, 133] width 103 height 10
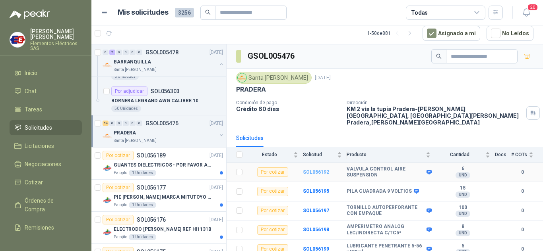
click at [314, 170] on b "SOL056192" at bounding box center [316, 173] width 26 height 6
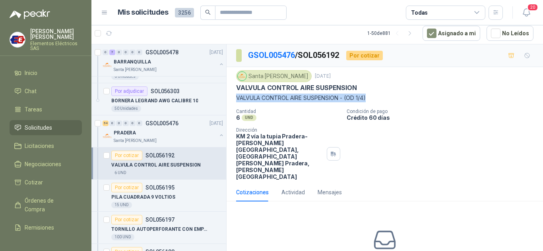
drag, startPoint x: 238, startPoint y: 96, endPoint x: 363, endPoint y: 96, distance: 125.9
click at [375, 96] on p "VALVULA CONTROL AIRE SUSPENSION - (OD 1/4)" at bounding box center [384, 98] width 297 height 9
copy p "VALVULA CONTROL AIRE SUSPENSION - (OD 1/4)"
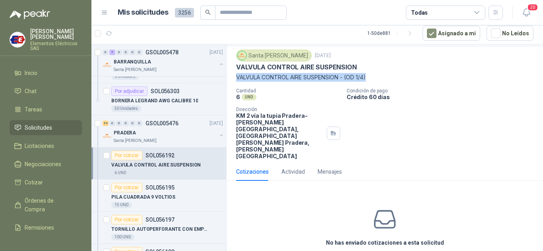
scroll to position [31, 0]
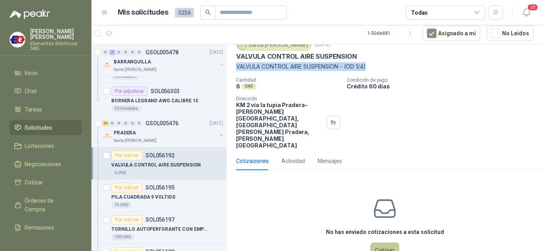
click at [377, 243] on button "Cotizar" at bounding box center [384, 250] width 29 height 15
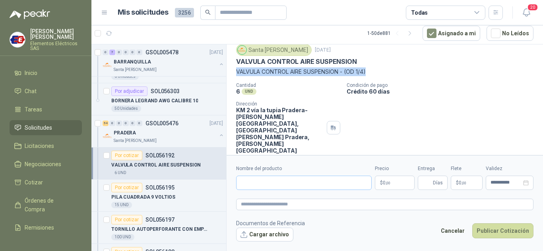
scroll to position [26, 0]
copy p "VALVULA CONTROL AIRE SUSPENSION - (OD 1/4)"
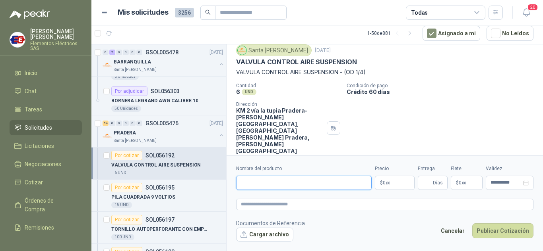
click at [252, 185] on input "Nombre del producto" at bounding box center [303, 183] width 135 height 14
paste input "**********"
type input "**********"
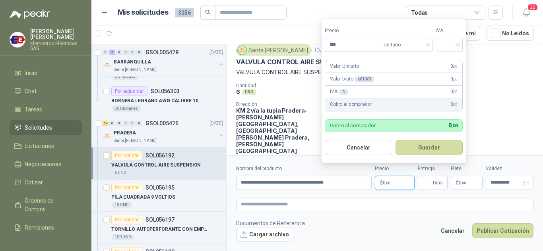
click at [385, 182] on span ",00" at bounding box center [387, 183] width 5 height 4
type input "*********"
click at [458, 41] on input "search" at bounding box center [448, 44] width 17 height 12
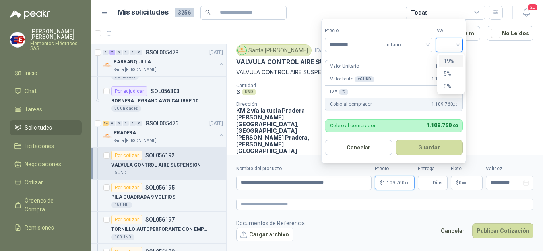
drag, startPoint x: 446, startPoint y: 60, endPoint x: 446, endPoint y: 74, distance: 13.9
click at [446, 64] on div "19%" at bounding box center [450, 61] width 15 height 9
click at [429, 185] on input "Entrega" at bounding box center [426, 183] width 9 height 14
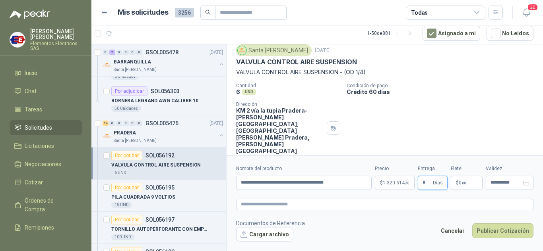
type input "*"
drag, startPoint x: 444, startPoint y: 123, endPoint x: 460, endPoint y: 169, distance: 49.2
click at [446, 132] on div "GSOL005476 / SOL056192 Por cotizar Santa [PERSON_NAME] [DATE] VALVULA CONTROL A…" at bounding box center [384, 101] width 316 height 164
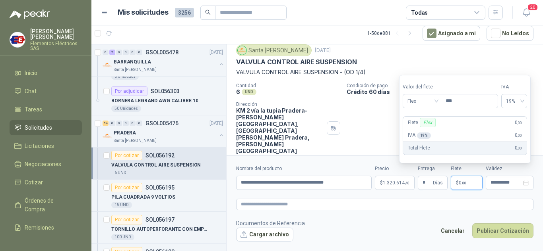
click at [458, 182] on span "0 ,00" at bounding box center [462, 183] width 8 height 5
click at [435, 101] on span "Flex" at bounding box center [421, 101] width 29 height 12
click at [417, 130] on div "Incluido" at bounding box center [422, 130] width 27 height 9
click at [489, 232] on button "Publicar Cotización" at bounding box center [502, 231] width 61 height 15
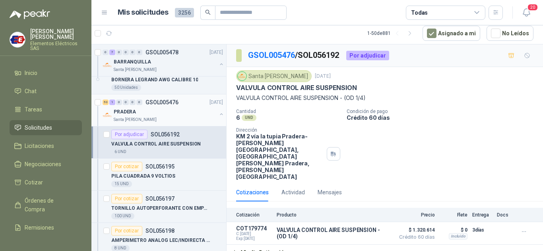
scroll to position [556, 0]
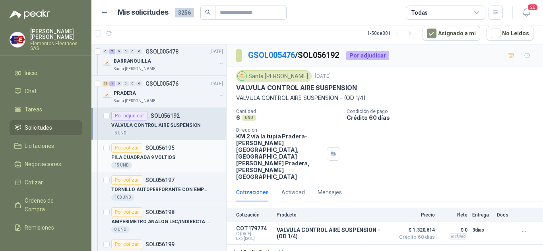
click at [120, 148] on div "Por cotizar" at bounding box center [126, 148] width 31 height 10
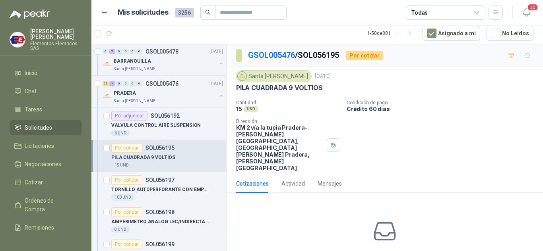
scroll to position [23, 0]
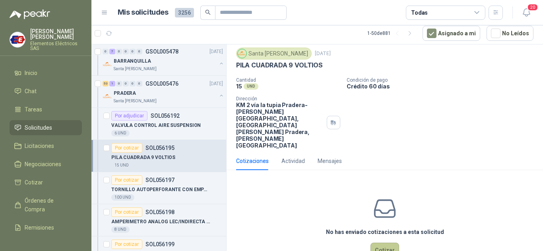
click at [376, 243] on button "Cotizar" at bounding box center [384, 250] width 29 height 15
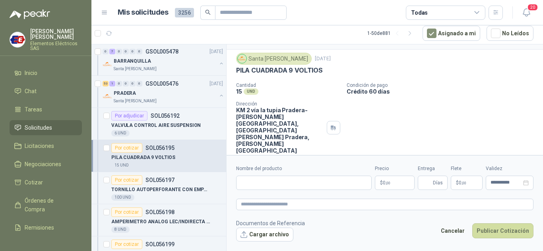
scroll to position [17, 0]
click at [251, 183] on input "Nombre del producto" at bounding box center [303, 183] width 135 height 14
type input "**********"
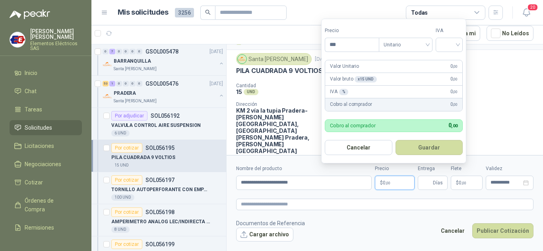
click at [389, 184] on span ",00" at bounding box center [387, 183] width 5 height 4
click at [340, 43] on input "***" at bounding box center [352, 45] width 54 height 14
type input "********"
click at [454, 43] on input "search" at bounding box center [448, 44] width 17 height 12
click at [447, 59] on div "19%" at bounding box center [450, 61] width 15 height 9
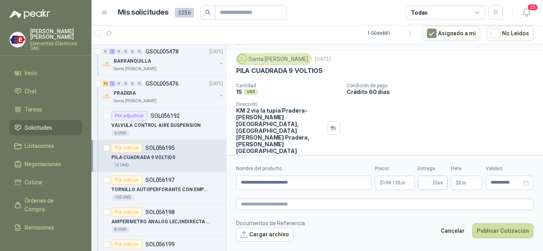
click at [422, 183] on span "Días" at bounding box center [432, 183] width 30 height 14
type input "*"
drag, startPoint x: 437, startPoint y: 109, endPoint x: 456, endPoint y: 142, distance: 38.2
click at [446, 129] on div "Santa [PERSON_NAME] [DATE] PILA CUADRADA 9 VOLTIOS  Cantidad 15 UND  Condici…" at bounding box center [384, 104] width 316 height 108
click at [456, 184] on span "$" at bounding box center [457, 183] width 3 height 5
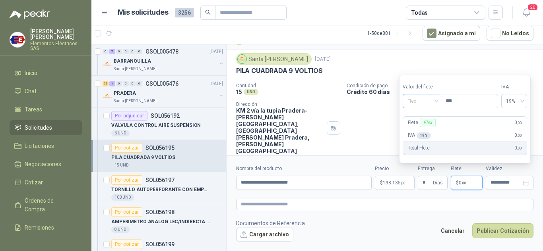
click at [432, 101] on span "Flex" at bounding box center [421, 101] width 29 height 12
drag, startPoint x: 414, startPoint y: 130, endPoint x: 441, endPoint y: 160, distance: 40.2
click at [417, 135] on div "Incluido" at bounding box center [422, 130] width 27 height 9
click at [491, 233] on button "Publicar Cotización" at bounding box center [502, 231] width 61 height 15
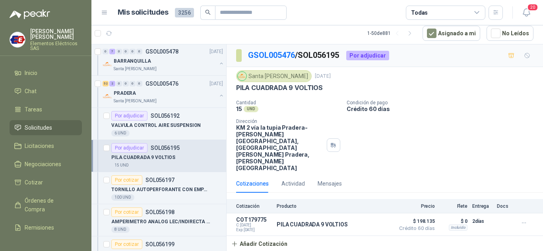
scroll to position [596, 0]
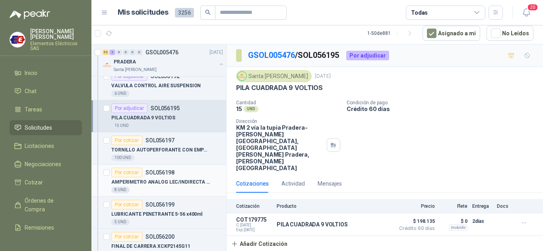
click at [130, 173] on div "Por cotizar" at bounding box center [126, 173] width 31 height 10
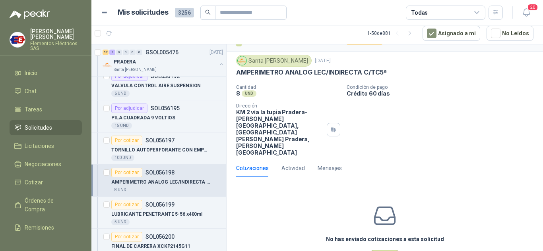
scroll to position [23, 0]
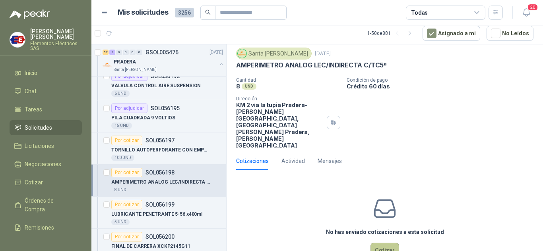
click at [378, 243] on button "Cotizar" at bounding box center [384, 250] width 29 height 15
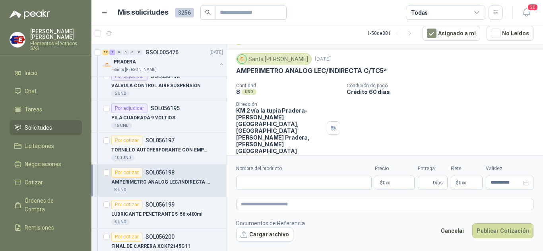
scroll to position [17, 0]
click at [262, 184] on input "Nombre del producto" at bounding box center [303, 183] width 135 height 14
click at [475, 71] on div "AMPERIMETRO ANALOG LEC/INDIRECTA C/TC5ª" at bounding box center [384, 71] width 297 height 8
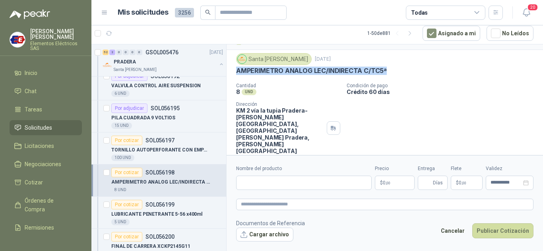
drag, startPoint x: 237, startPoint y: 71, endPoint x: 189, endPoint y: 248, distance: 183.3
click at [361, 104] on div "Santa [PERSON_NAME] [DATE] AMPERIMETRO ANALOG LEC/INDIRECTA C/TC5ª   Cantidad…" at bounding box center [384, 103] width 297 height 101
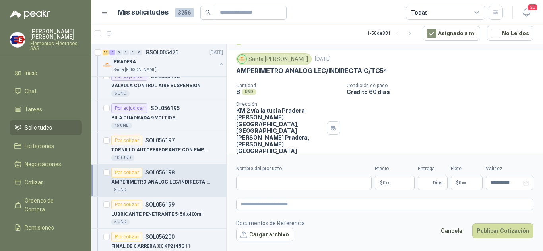
click at [478, 97] on div "Cantidad 8 UND  Condición de pago Crédito 60 días Dirección KM 2 vía la tupia …" at bounding box center [384, 118] width 297 height 71
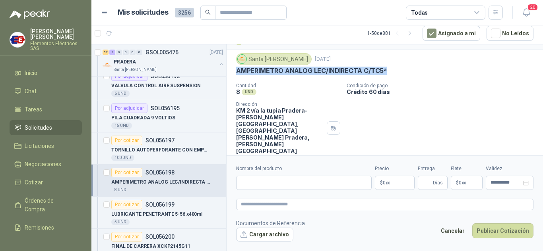
drag, startPoint x: 236, startPoint y: 68, endPoint x: 372, endPoint y: 68, distance: 135.8
click at [391, 66] on div "Santa [PERSON_NAME] [DATE] AMPERIMETRO ANALOG LEC/INDIRECTA C/TC5ª" at bounding box center [384, 64] width 297 height 23
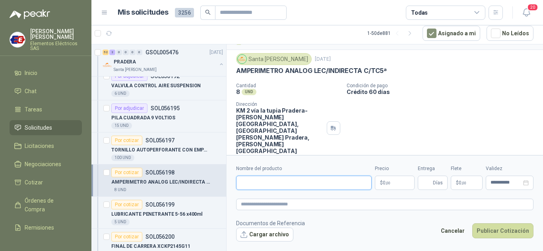
paste input "**********"
type input "**********"
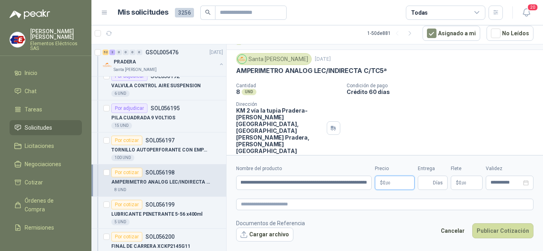
click at [383, 184] on span "0 ,00" at bounding box center [387, 183] width 8 height 5
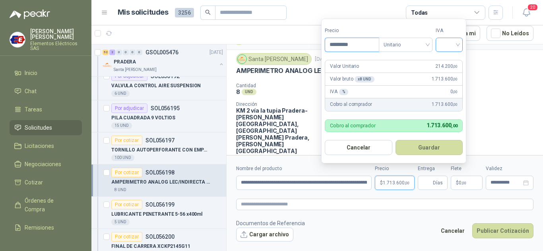
click at [462, 44] on div at bounding box center [448, 45] width 27 height 14
type input "*********"
click at [450, 60] on div "19%" at bounding box center [450, 61] width 15 height 9
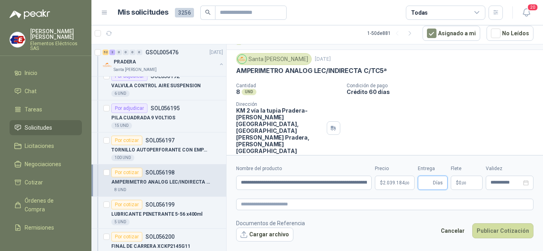
click at [423, 180] on input "Entrega" at bounding box center [426, 183] width 9 height 14
type input "*"
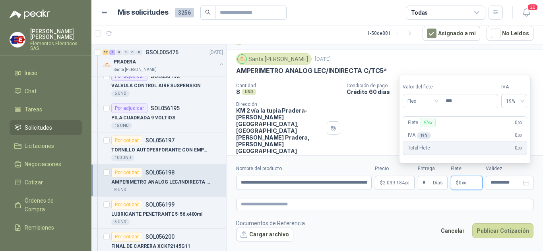
click at [460, 184] on span "0 ,00" at bounding box center [462, 183] width 8 height 5
click at [440, 102] on div "Flex" at bounding box center [421, 101] width 39 height 14
click at [422, 127] on div "Incluido" at bounding box center [422, 130] width 27 height 9
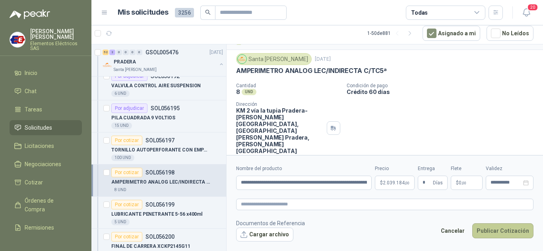
click at [488, 229] on button "Publicar Cotización" at bounding box center [502, 231] width 61 height 15
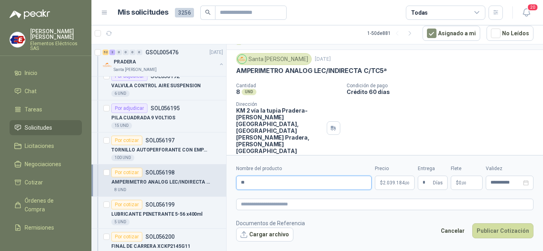
type input "*"
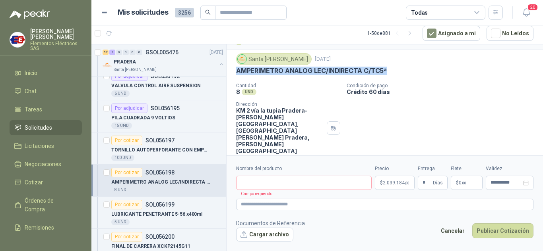
drag, startPoint x: 236, startPoint y: 72, endPoint x: 376, endPoint y: 71, distance: 140.2
click at [394, 75] on div "AMPERIMETRO ANALOG LEC/INDIRECTA C/TC5ª" at bounding box center [384, 71] width 297 height 8
copy p "AMPERIMETRO ANALOG LEC/INDIRECTA C/TC5ª"
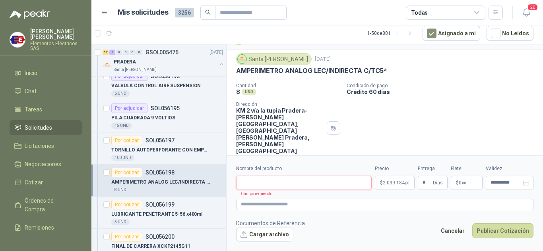
paste input "**********"
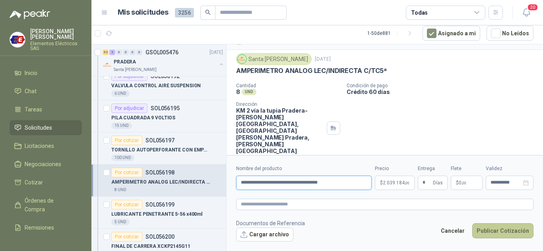
type input "**********"
click at [492, 231] on button "Publicar Cotización" at bounding box center [502, 231] width 61 height 15
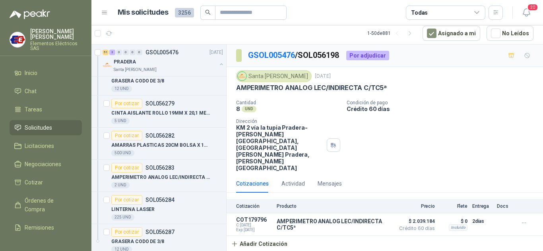
scroll to position [2185, 0]
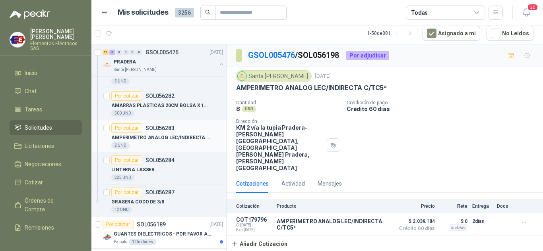
click at [127, 126] on div "Por cotizar" at bounding box center [126, 129] width 31 height 10
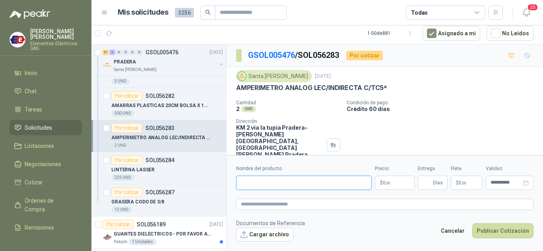
paste input "**********"
type input "**********"
click at [379, 183] on p "$ 0 ,00" at bounding box center [395, 183] width 40 height 14
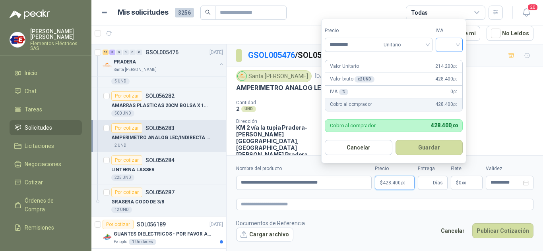
type input "*********"
click at [458, 44] on input "search" at bounding box center [448, 44] width 17 height 12
drag, startPoint x: 448, startPoint y: 60, endPoint x: 444, endPoint y: 136, distance: 76.0
click at [448, 62] on div "19%" at bounding box center [450, 61] width 15 height 9
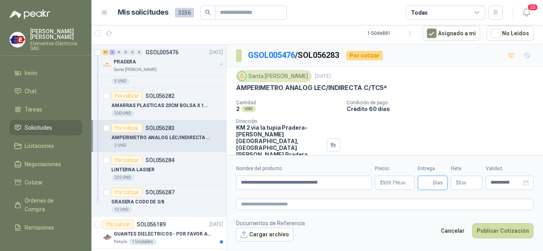
click at [429, 184] on input "Entrega" at bounding box center [426, 183] width 9 height 14
type input "*"
click at [461, 188] on p "$ 0 ,00" at bounding box center [466, 183] width 32 height 14
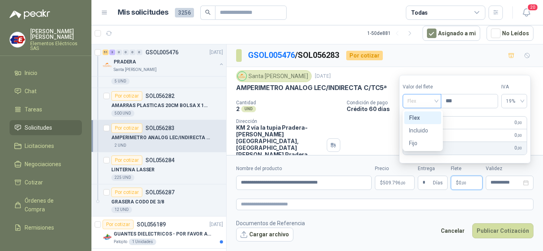
click at [433, 103] on span "Flex" at bounding box center [421, 101] width 29 height 12
drag, startPoint x: 423, startPoint y: 129, endPoint x: 435, endPoint y: 145, distance: 19.4
click at [425, 131] on div "Incluido" at bounding box center [422, 130] width 27 height 9
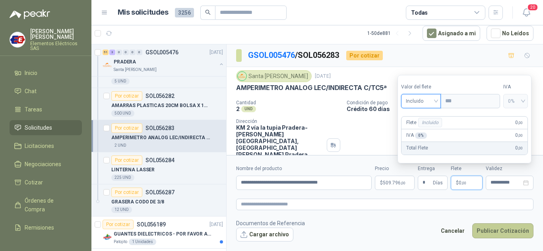
click at [493, 230] on button "Publicar Cotización" at bounding box center [502, 231] width 61 height 15
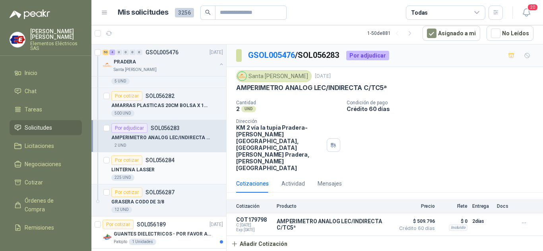
click at [128, 159] on div "Por cotizar" at bounding box center [126, 161] width 31 height 10
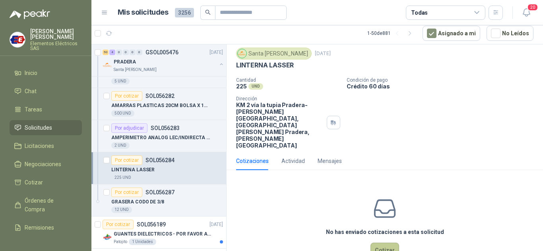
click at [384, 243] on button "Cotizar" at bounding box center [384, 250] width 29 height 15
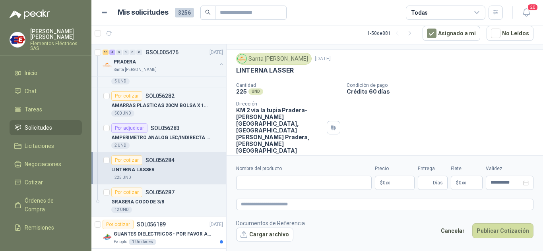
scroll to position [17, 0]
click at [264, 180] on input "Nombre del producto" at bounding box center [303, 183] width 135 height 14
type input "**********"
click at [386, 184] on span ",00" at bounding box center [387, 183] width 5 height 4
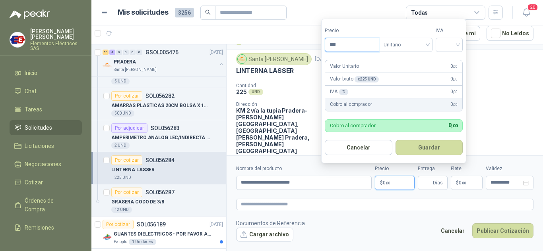
click at [339, 43] on input "***" at bounding box center [352, 45] width 54 height 14
type input "********"
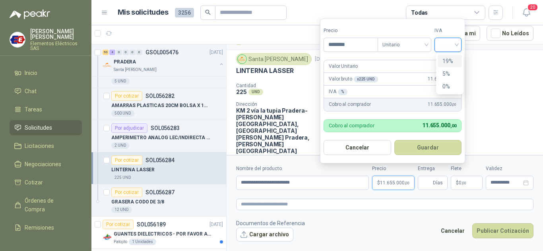
click at [454, 43] on input "search" at bounding box center [447, 44] width 17 height 12
drag, startPoint x: 444, startPoint y: 61, endPoint x: 447, endPoint y: 83, distance: 22.8
click at [446, 68] on div "19% 5% 0%" at bounding box center [449, 74] width 24 height 38
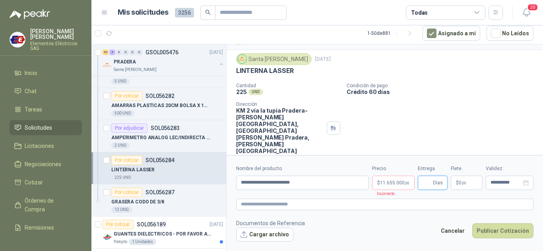
click at [430, 185] on input "Entrega" at bounding box center [426, 183] width 9 height 14
type input "*"
drag, startPoint x: 446, startPoint y: 129, endPoint x: 468, endPoint y: 175, distance: 50.3
click at [447, 131] on div "GSOL005476 / SOL056284 Por cotizar Santa [PERSON_NAME] [DATE] LINTERNA [PERSON_…" at bounding box center [384, 104] width 316 height 155
click at [455, 184] on p "$ 0 ,00" at bounding box center [466, 183] width 32 height 14
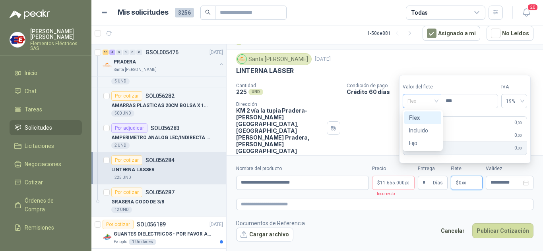
click at [435, 99] on span "Flex" at bounding box center [421, 101] width 29 height 12
drag, startPoint x: 415, startPoint y: 131, endPoint x: 402, endPoint y: 182, distance: 52.1
click at [415, 135] on div "Incluido" at bounding box center [422, 130] width 37 height 13
click at [388, 186] on p "$ 11.655.000 ,00" at bounding box center [393, 183] width 43 height 14
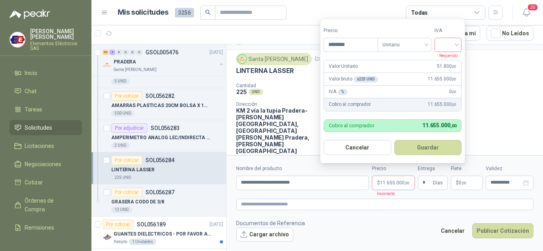
click at [455, 44] on input "search" at bounding box center [447, 44] width 17 height 12
click at [448, 61] on div "19%" at bounding box center [449, 61] width 15 height 9
click at [493, 230] on button "Publicar Cotización" at bounding box center [502, 231] width 61 height 15
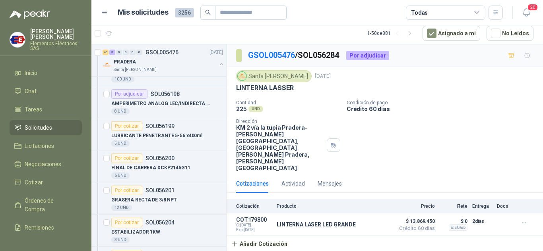
scroll to position [675, 0]
click at [128, 126] on div "Por cotizar" at bounding box center [126, 126] width 31 height 10
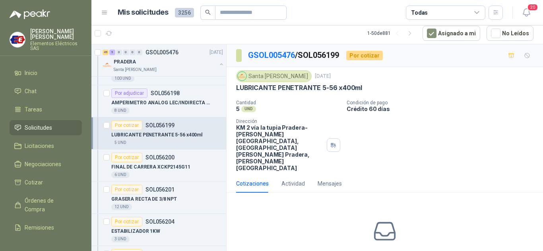
scroll to position [23, 0]
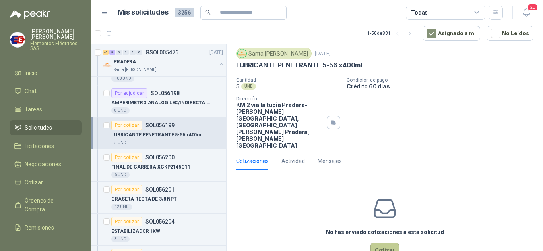
click at [377, 243] on button "Cotizar" at bounding box center [384, 250] width 29 height 15
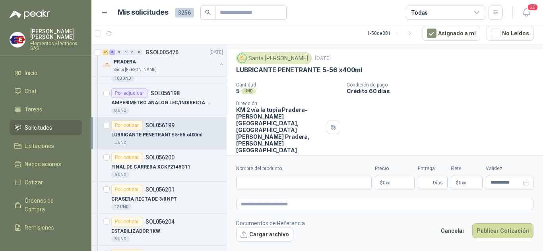
scroll to position [17, 0]
click at [245, 184] on input "Nombre del producto" at bounding box center [303, 183] width 135 height 14
type input "**********"
click at [402, 180] on p "$ 0 ,00" at bounding box center [395, 183] width 40 height 14
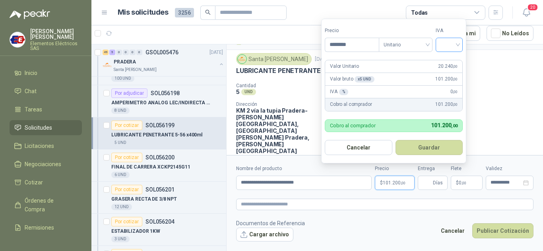
click at [461, 44] on div at bounding box center [448, 45] width 27 height 14
type input "********"
click at [451, 62] on div "19%" at bounding box center [450, 61] width 15 height 9
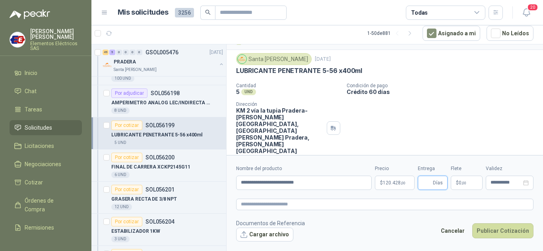
click at [424, 185] on input "Entrega" at bounding box center [426, 183] width 9 height 14
type input "*"
drag, startPoint x: 439, startPoint y: 102, endPoint x: 446, endPoint y: 136, distance: 34.1
click at [444, 120] on div "Cantidad 5 UND  Condición de pago Crédito 60 días Dirección KM 2 vía la tupia …" at bounding box center [384, 118] width 297 height 71
click at [460, 184] on span "0 ,00" at bounding box center [462, 183] width 8 height 5
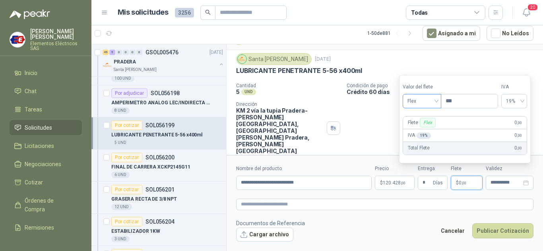
click at [436, 100] on span "Flex" at bounding box center [421, 101] width 29 height 12
drag, startPoint x: 418, startPoint y: 131, endPoint x: 433, endPoint y: 166, distance: 38.2
click at [420, 133] on div "Incluido" at bounding box center [422, 130] width 27 height 9
click at [490, 228] on button "Publicar Cotización" at bounding box center [502, 231] width 61 height 15
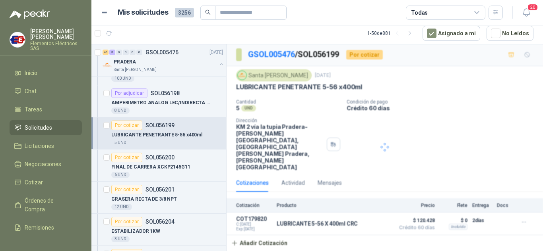
scroll to position [0, 0]
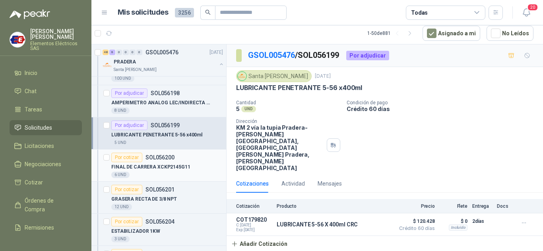
click at [119, 160] on div "Por cotizar" at bounding box center [126, 158] width 31 height 10
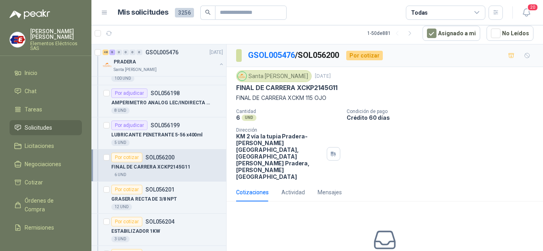
scroll to position [31, 0]
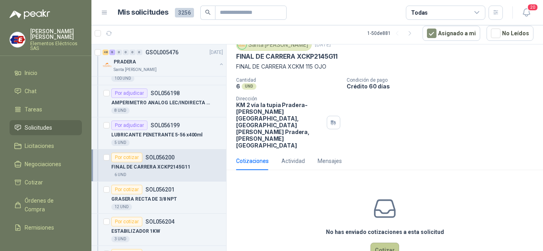
click at [376, 243] on button "Cotizar" at bounding box center [384, 250] width 29 height 15
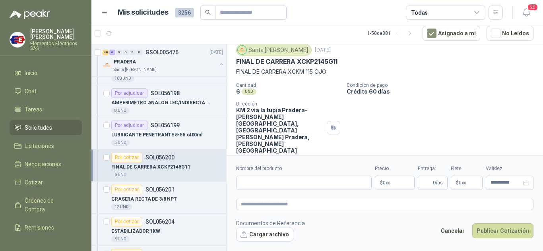
scroll to position [26, 0]
drag, startPoint x: 235, startPoint y: 71, endPoint x: 323, endPoint y: 69, distance: 88.2
click at [336, 69] on div "Santa [PERSON_NAME] [DATE] FINAL [PERSON_NAME] XCKP2145G11 FINAL [PERSON_NAME]…" at bounding box center [384, 99] width 316 height 116
copy p "FINAL DE CARRERA XCKM 115 OJO"
paste input "**********"
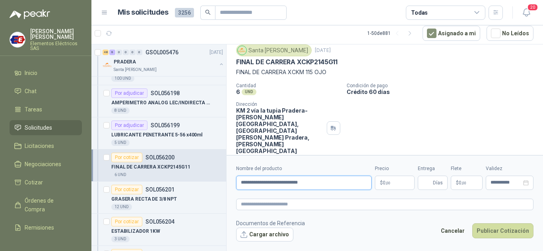
type input "**********"
click at [383, 185] on span "0 ,00" at bounding box center [387, 183] width 8 height 5
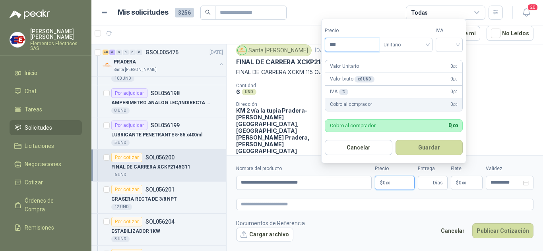
click at [348, 45] on input "***" at bounding box center [352, 45] width 54 height 14
type input "*********"
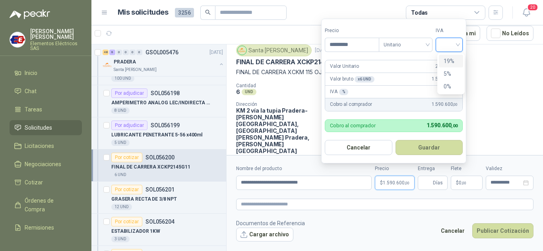
drag, startPoint x: 459, startPoint y: 44, endPoint x: 451, endPoint y: 49, distance: 9.4
click at [458, 44] on input "search" at bounding box center [448, 44] width 17 height 12
drag, startPoint x: 448, startPoint y: 62, endPoint x: 444, endPoint y: 102, distance: 40.2
click at [448, 65] on div "19%" at bounding box center [450, 61] width 15 height 9
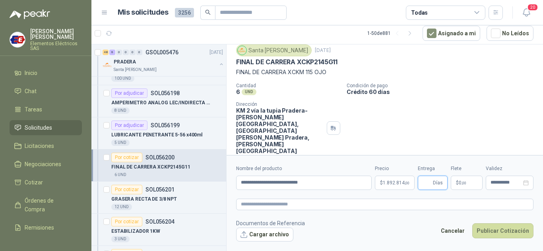
click at [429, 178] on input "Entrega" at bounding box center [426, 183] width 9 height 14
type input "*"
drag, startPoint x: 419, startPoint y: 103, endPoint x: 437, endPoint y: 127, distance: 30.0
click at [419, 103] on div "Cantidad 6 UND  Condición de pago Crédito 60 días Dirección KM 2 vía la tupia …" at bounding box center [384, 118] width 297 height 71
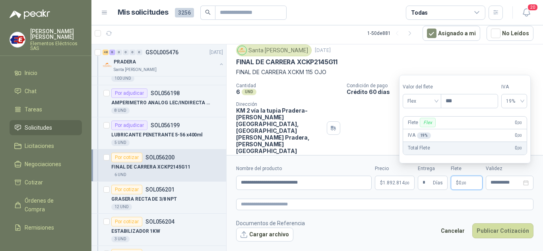
click at [454, 184] on p "$ 0 ,00" at bounding box center [466, 183] width 32 height 14
click at [436, 101] on span "Flex" at bounding box center [421, 101] width 29 height 12
drag, startPoint x: 417, startPoint y: 129, endPoint x: 438, endPoint y: 158, distance: 35.6
click at [417, 130] on div "Incluido" at bounding box center [422, 130] width 27 height 9
click at [488, 230] on button "Publicar Cotización" at bounding box center [502, 231] width 61 height 15
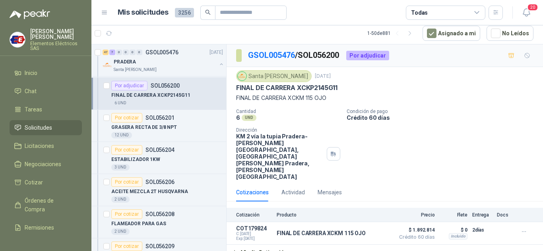
scroll to position [755, 0]
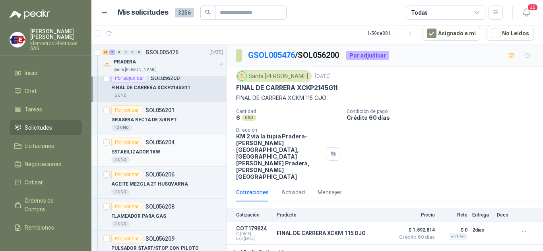
click at [128, 142] on div "Por cotizar" at bounding box center [126, 143] width 31 height 10
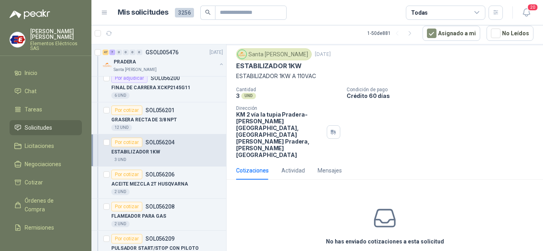
scroll to position [31, 0]
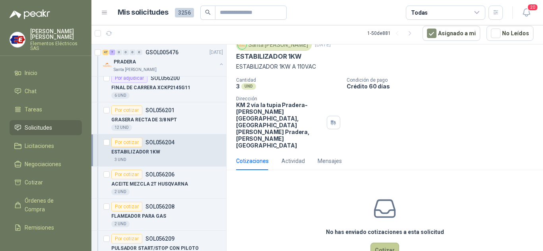
click at [381, 243] on button "Cotizar" at bounding box center [384, 250] width 29 height 15
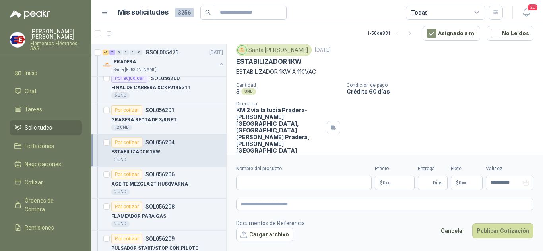
scroll to position [26, 0]
click at [267, 179] on input "Nombre del producto" at bounding box center [303, 183] width 135 height 14
type input "**********"
click at [386, 183] on span ",00" at bounding box center [387, 183] width 5 height 4
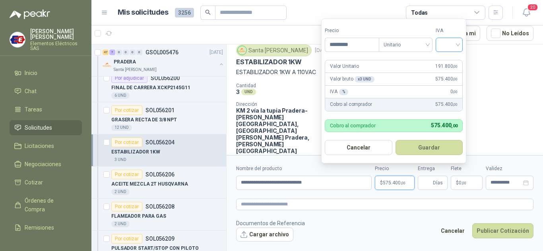
type input "*********"
click at [458, 44] on input "search" at bounding box center [448, 44] width 17 height 12
drag, startPoint x: 447, startPoint y: 60, endPoint x: 447, endPoint y: 67, distance: 6.8
click at [447, 62] on div "19%" at bounding box center [450, 61] width 15 height 9
click at [429, 183] on input "Entrega" at bounding box center [426, 183] width 9 height 14
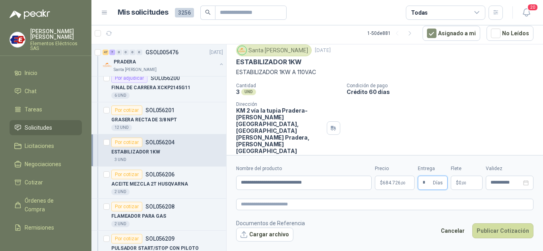
type input "*"
drag, startPoint x: 452, startPoint y: 82, endPoint x: 461, endPoint y: 171, distance: 89.9
click at [462, 111] on div "Santa [PERSON_NAME] [DATE] ESTABILIZADOR 1KW ESTABILIZADOR 1KW A 110VAC Canti…" at bounding box center [384, 99] width 297 height 110
click at [460, 185] on span "0 ,00" at bounding box center [462, 183] width 8 height 5
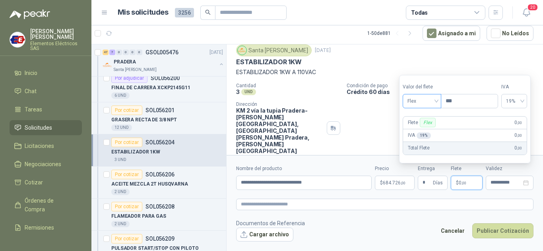
click at [433, 102] on span "Flex" at bounding box center [421, 101] width 29 height 12
drag, startPoint x: 425, startPoint y: 129, endPoint x: 473, endPoint y: 211, distance: 94.7
click at [425, 130] on div "Incluido" at bounding box center [422, 130] width 27 height 9
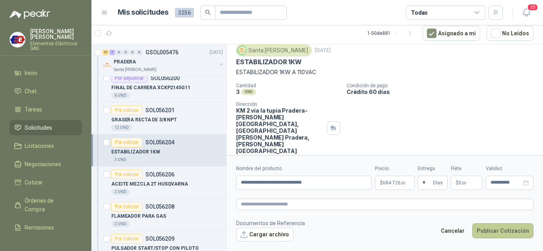
click at [497, 231] on button "Publicar Cotización" at bounding box center [502, 231] width 61 height 15
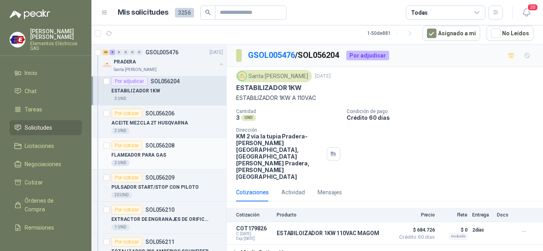
scroll to position [834, 0]
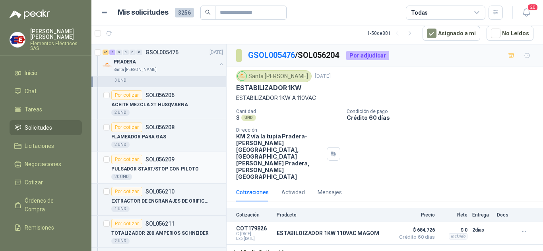
click at [120, 159] on div "Por cotizar" at bounding box center [126, 160] width 31 height 10
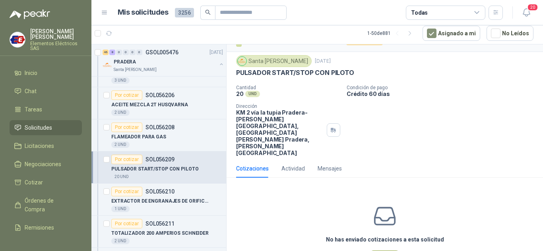
scroll to position [23, 0]
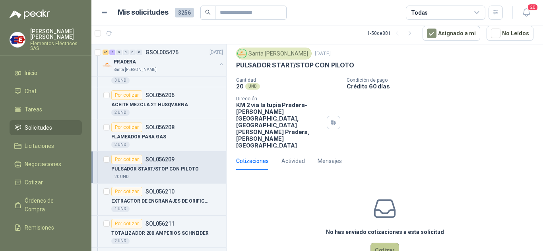
click at [380, 243] on button "Cotizar" at bounding box center [384, 250] width 29 height 15
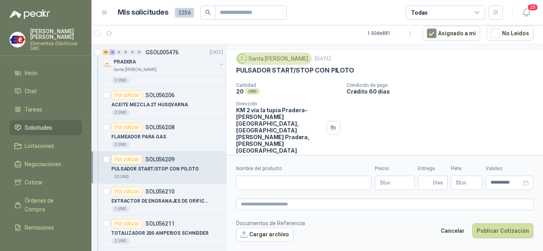
scroll to position [17, 0]
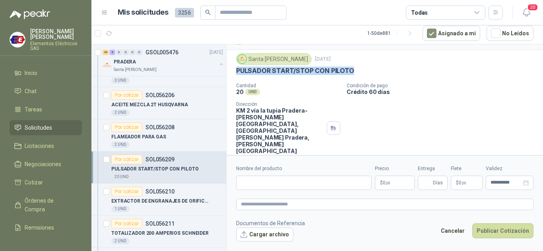
drag, startPoint x: 238, startPoint y: 69, endPoint x: 360, endPoint y: 69, distance: 122.7
click at [360, 69] on div "PULSADOR START/STOP CON PILOTO" at bounding box center [384, 71] width 297 height 8
copy p "PULSADOR START/STOP CON PILOTO"
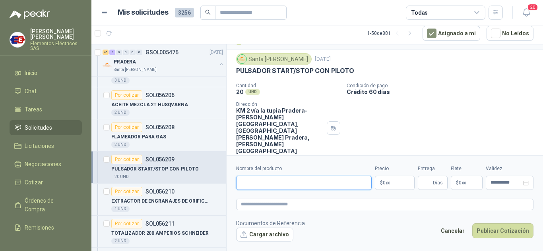
paste input "**********"
type input "**********"
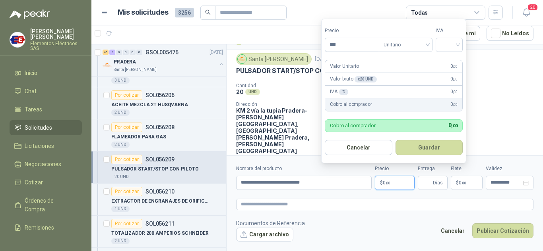
click at [386, 184] on span ",00" at bounding box center [387, 183] width 5 height 4
type input "*********"
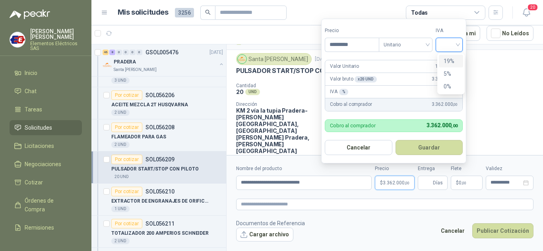
click at [458, 46] on input "search" at bounding box center [448, 44] width 17 height 12
drag, startPoint x: 444, startPoint y: 62, endPoint x: 411, endPoint y: 74, distance: 34.8
click at [442, 62] on div "19%" at bounding box center [451, 61] width 24 height 13
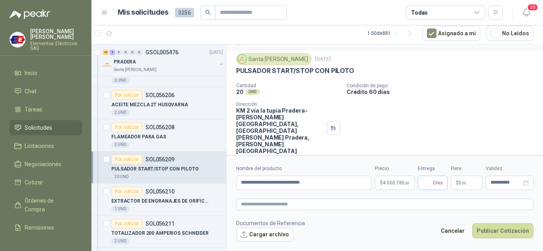
click at [433, 183] on span "Días" at bounding box center [438, 183] width 10 height 14
click at [431, 181] on input "Entrega" at bounding box center [426, 183] width 9 height 14
type input "*"
click at [459, 184] on span "0 ,00" at bounding box center [462, 183] width 8 height 5
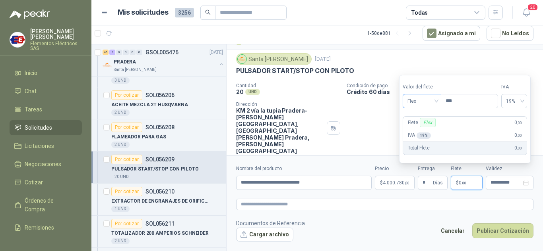
click at [438, 100] on div "Flex" at bounding box center [421, 101] width 39 height 14
click at [419, 128] on div "Incluido" at bounding box center [422, 130] width 27 height 9
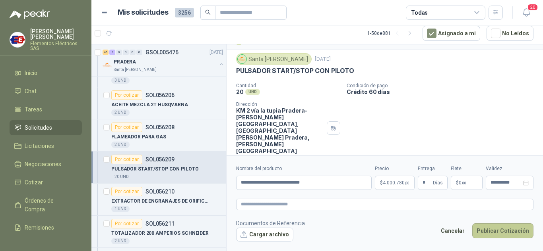
click at [494, 234] on button "Publicar Cotización" at bounding box center [502, 231] width 61 height 15
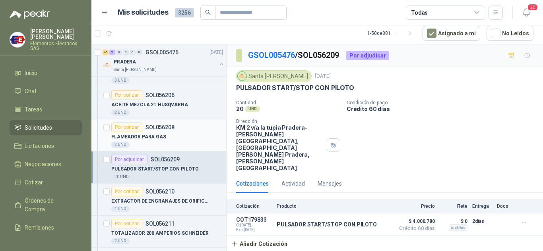
scroll to position [874, 0]
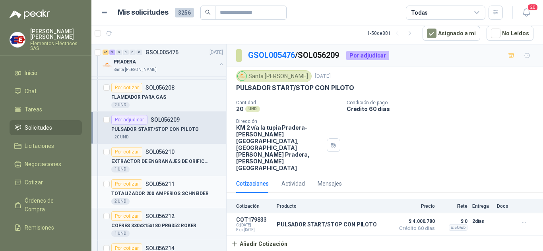
click at [122, 184] on div "Por cotizar" at bounding box center [126, 185] width 31 height 10
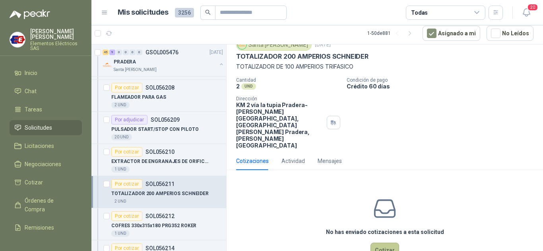
click at [384, 243] on button "Cotizar" at bounding box center [384, 250] width 29 height 15
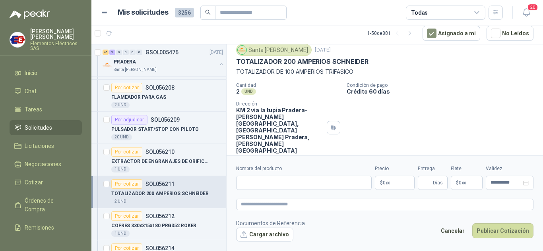
scroll to position [26, 0]
click at [259, 184] on input "Nombre del producto" at bounding box center [303, 183] width 135 height 14
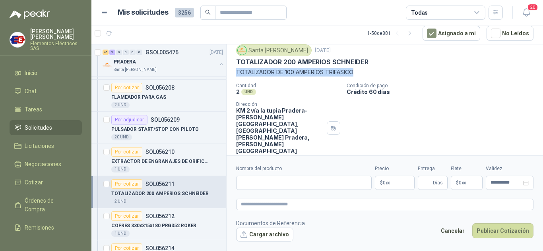
drag, startPoint x: 236, startPoint y: 72, endPoint x: 305, endPoint y: 118, distance: 82.2
click at [352, 68] on p "TOTALIZADOR DE 100 AMPERIOS TRIFASICO" at bounding box center [384, 72] width 297 height 9
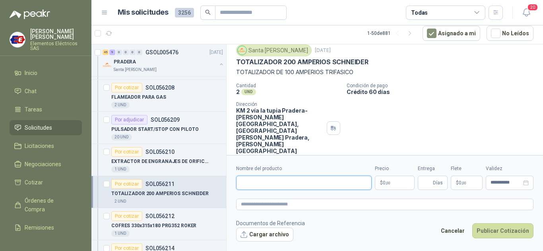
paste input "**********"
type input "**********"
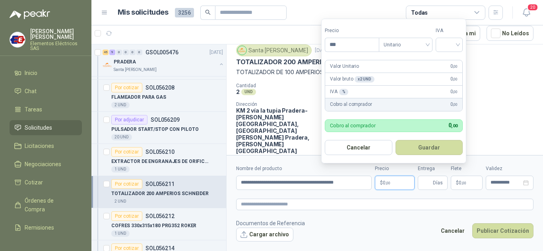
click at [390, 182] on span ",00" at bounding box center [387, 183] width 5 height 4
type input "*********"
click at [455, 44] on input "search" at bounding box center [448, 44] width 17 height 12
drag, startPoint x: 450, startPoint y: 59, endPoint x: 453, endPoint y: 99, distance: 39.8
click at [451, 67] on div "19% 5% 0%" at bounding box center [451, 74] width 24 height 38
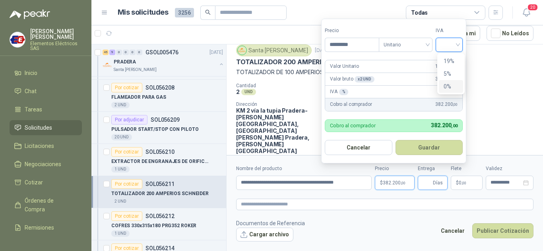
click at [430, 186] on input "Entrega" at bounding box center [426, 183] width 9 height 14
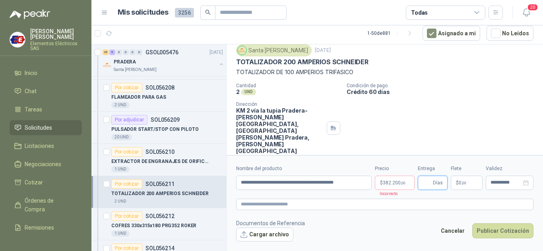
type input "*"
drag, startPoint x: 452, startPoint y: 110, endPoint x: 458, endPoint y: 142, distance: 32.3
click at [452, 111] on div "Cantidad 2 UND  Condición de pago Crédito 60 días Dirección KM 2 vía la tupia …" at bounding box center [384, 118] width 297 height 71
click at [452, 182] on p "$ 0 ,00" at bounding box center [466, 183] width 32 height 14
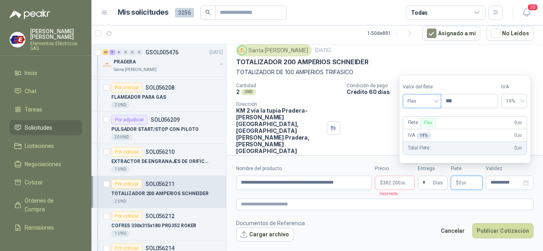
click at [433, 104] on span "Flex" at bounding box center [421, 101] width 29 height 12
click at [423, 126] on div "Incluido" at bounding box center [422, 130] width 27 height 9
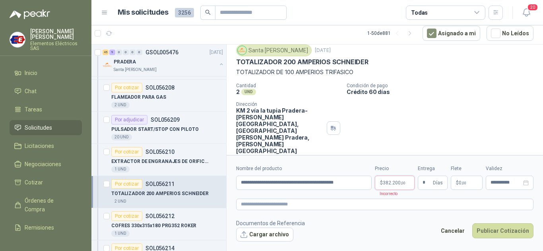
click at [395, 182] on span "382.200 ,00" at bounding box center [394, 183] width 23 height 5
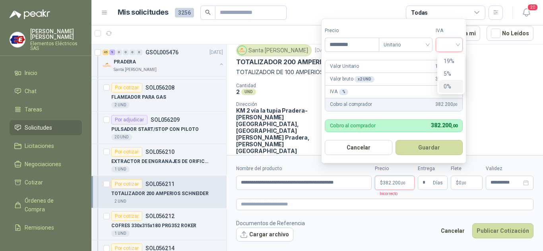
click at [458, 44] on input "search" at bounding box center [448, 44] width 17 height 12
click at [448, 61] on div "19%" at bounding box center [450, 61] width 15 height 9
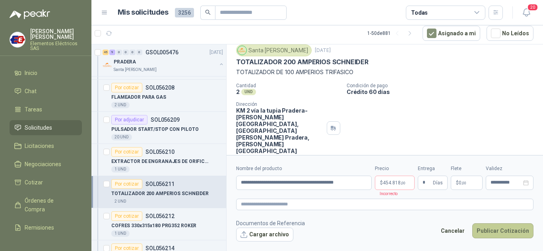
click at [490, 234] on button "Publicar Cotización" at bounding box center [502, 231] width 61 height 15
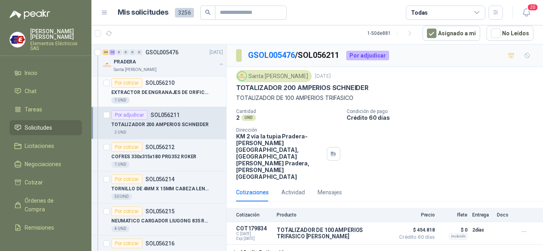
scroll to position [953, 0]
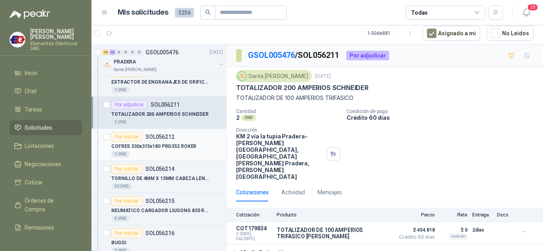
click at [131, 137] on div "Por cotizar" at bounding box center [126, 137] width 31 height 10
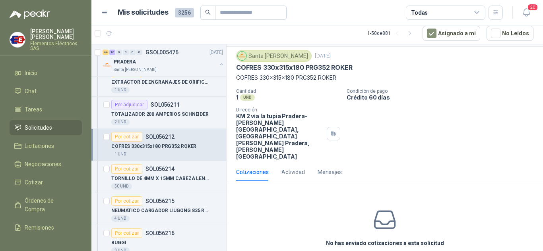
scroll to position [31, 0]
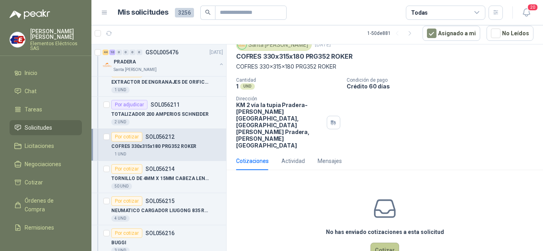
click at [377, 243] on button "Cotizar" at bounding box center [384, 250] width 29 height 15
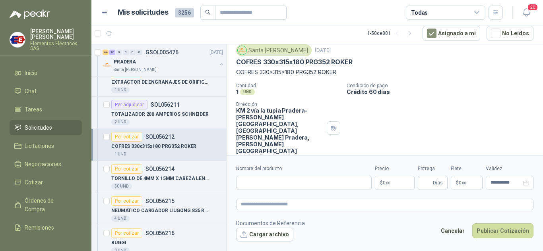
scroll to position [26, 0]
click at [255, 183] on input "Nombre del producto" at bounding box center [303, 183] width 135 height 14
drag, startPoint x: 236, startPoint y: 71, endPoint x: 312, endPoint y: 73, distance: 76.3
click at [346, 76] on div "Santa [PERSON_NAME] [DATE] COFRES 330x315x180 PRG352 ROKER COFRES 330x315x180 …" at bounding box center [384, 99] width 316 height 116
paste input "**********"
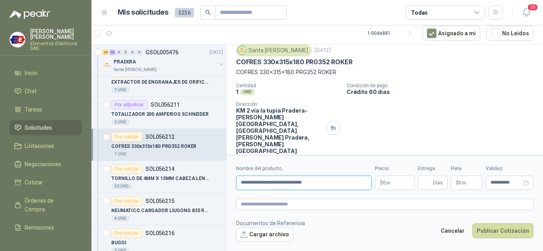
type input "**********"
click at [383, 185] on span "0 ,00" at bounding box center [387, 183] width 8 height 5
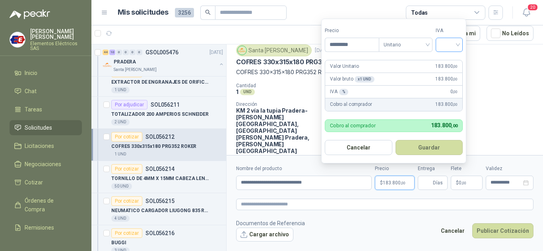
type input "*********"
click at [456, 43] on input "search" at bounding box center [448, 44] width 17 height 12
drag, startPoint x: 446, startPoint y: 60, endPoint x: 411, endPoint y: 158, distance: 104.0
click at [444, 68] on div "19% 5% 0%" at bounding box center [451, 74] width 24 height 38
click at [425, 183] on input "Entrega" at bounding box center [426, 183] width 9 height 14
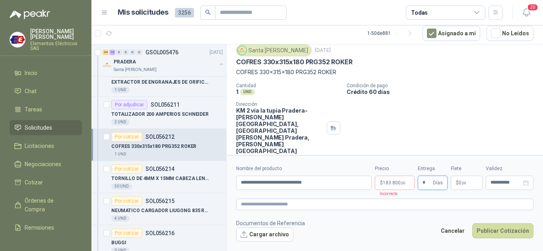
type input "*"
click at [456, 168] on label "Flete" at bounding box center [466, 169] width 32 height 8
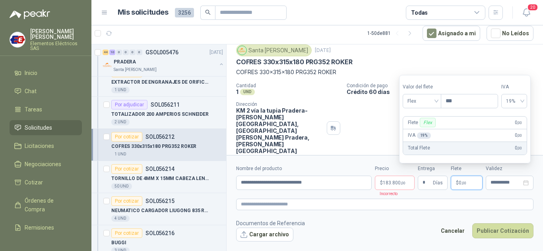
drag, startPoint x: 461, startPoint y: 184, endPoint x: 441, endPoint y: 159, distance: 31.6
click at [461, 183] on span ",00" at bounding box center [463, 183] width 5 height 4
click at [436, 101] on span "Flex" at bounding box center [421, 101] width 29 height 12
click at [417, 118] on div "Flex" at bounding box center [422, 118] width 27 height 9
click at [434, 102] on span "Flex" at bounding box center [421, 101] width 29 height 12
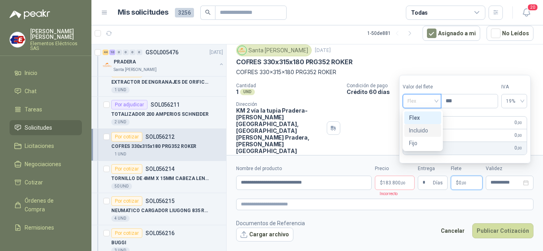
click at [419, 129] on div "Incluido" at bounding box center [422, 130] width 27 height 9
click at [392, 179] on p "$ 183.800 ,00" at bounding box center [395, 183] width 40 height 14
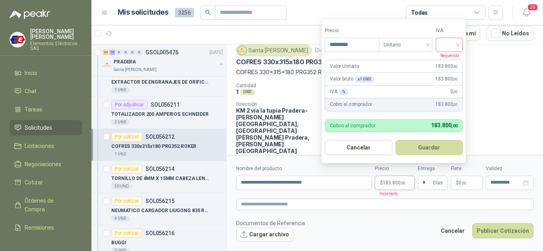
click at [458, 44] on input "search" at bounding box center [448, 44] width 17 height 12
drag, startPoint x: 452, startPoint y: 59, endPoint x: 452, endPoint y: 72, distance: 12.7
click at [452, 60] on div "19%" at bounding box center [450, 61] width 15 height 9
click at [491, 232] on button "Publicar Cotización" at bounding box center [502, 231] width 61 height 15
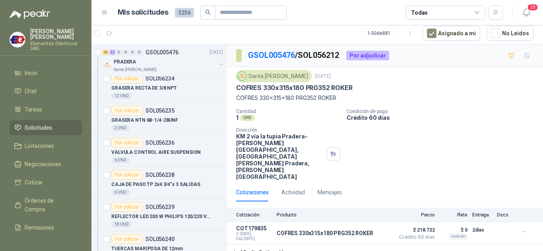
scroll to position [1470, 0]
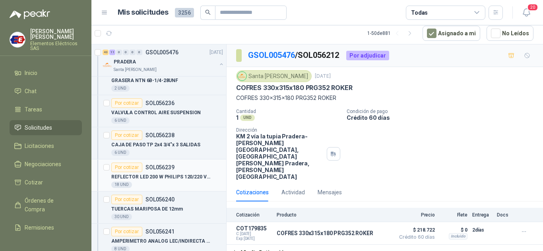
click at [122, 167] on div "Por cotizar" at bounding box center [126, 168] width 31 height 10
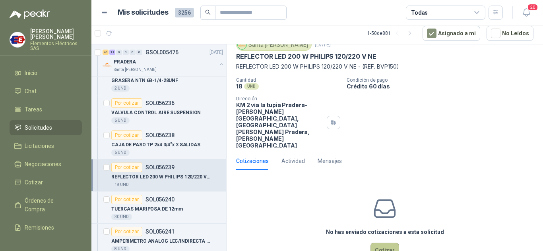
click at [385, 243] on button "Cotizar" at bounding box center [384, 250] width 29 height 15
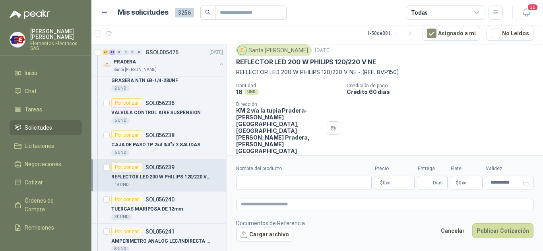
scroll to position [26, 0]
click at [269, 182] on input "Nombre del producto" at bounding box center [303, 183] width 135 height 14
type input "**********"
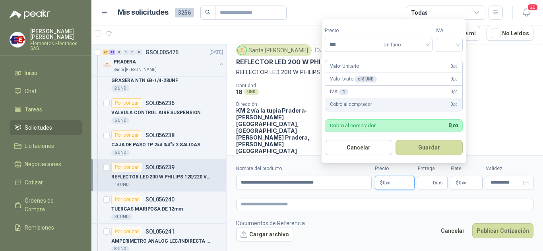
click at [384, 184] on span "0 ,00" at bounding box center [387, 183] width 8 height 5
type input "*********"
click at [458, 45] on input "search" at bounding box center [448, 44] width 17 height 12
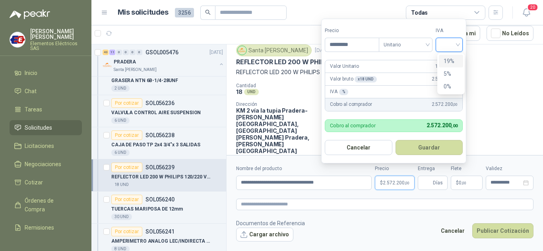
drag, startPoint x: 449, startPoint y: 61, endPoint x: 450, endPoint y: 95, distance: 33.4
click at [449, 66] on div "19%" at bounding box center [451, 61] width 24 height 13
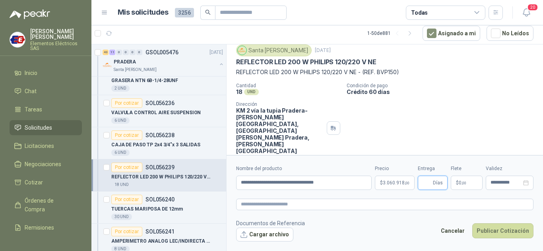
click at [426, 181] on input "Entrega" at bounding box center [426, 183] width 9 height 14
type input "*"
drag, startPoint x: 469, startPoint y: 108, endPoint x: 464, endPoint y: 142, distance: 34.2
click at [468, 114] on div "Cantidad 18 UND  Condición de pago Crédito 60 días Dirección KM 2 vía la tupia…" at bounding box center [384, 118] width 297 height 71
click at [459, 184] on span "0 ,00" at bounding box center [462, 183] width 8 height 5
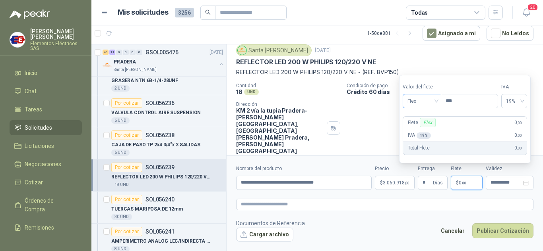
click at [427, 100] on span "Flex" at bounding box center [421, 101] width 29 height 12
click at [417, 129] on div "Incluido" at bounding box center [422, 130] width 27 height 9
click at [498, 231] on button "Publicar Cotización" at bounding box center [502, 231] width 61 height 15
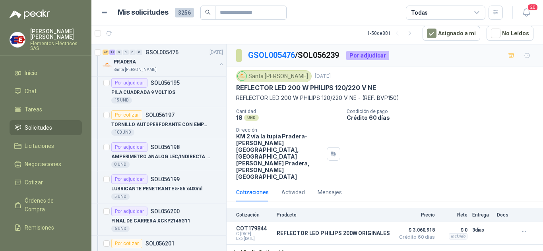
scroll to position [636, 0]
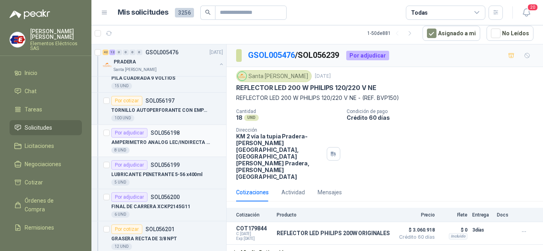
click at [126, 134] on div "Por adjudicar" at bounding box center [129, 133] width 36 height 10
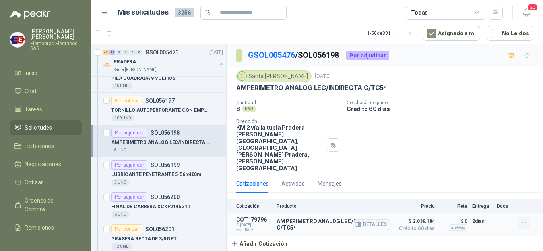
click at [525, 220] on icon "button" at bounding box center [523, 223] width 7 height 7
click at [495, 164] on button "Editar" at bounding box center [508, 164] width 64 height 13
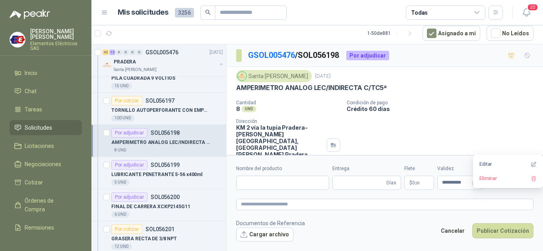
type input "**********"
type input "*"
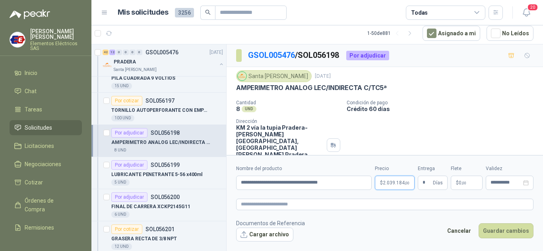
click at [396, 185] on span "2.039.184 ,00" at bounding box center [396, 183] width 27 height 5
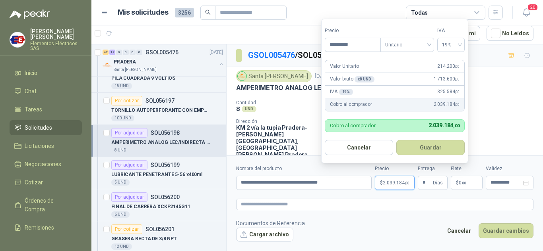
click at [499, 108] on p "Crédito 60 días" at bounding box center [442, 109] width 193 height 7
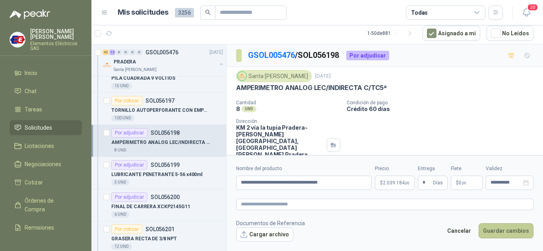
click at [498, 231] on button "Guardar cambios" at bounding box center [505, 231] width 55 height 15
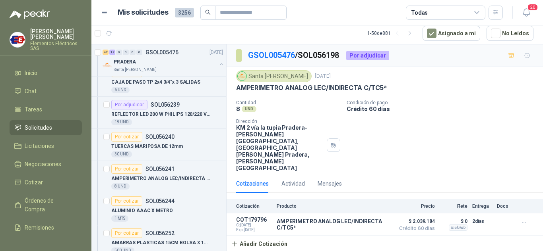
scroll to position [1549, 0]
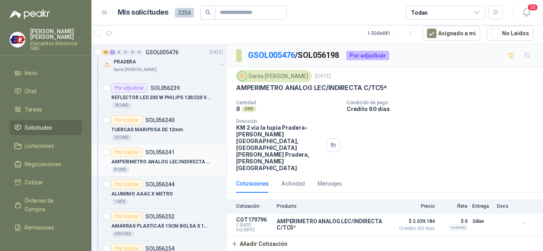
click at [125, 154] on div "Por cotizar" at bounding box center [126, 153] width 31 height 10
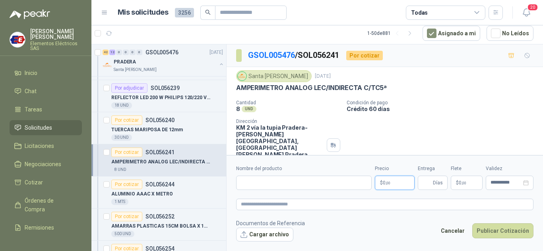
click at [393, 177] on p "$ 0 ,00" at bounding box center [395, 183] width 40 height 14
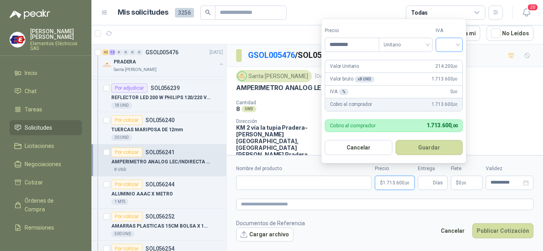
type input "*********"
click at [458, 46] on input "search" at bounding box center [448, 44] width 17 height 12
drag, startPoint x: 449, startPoint y: 61, endPoint x: 447, endPoint y: 139, distance: 77.9
click at [449, 61] on div "19%" at bounding box center [450, 61] width 15 height 9
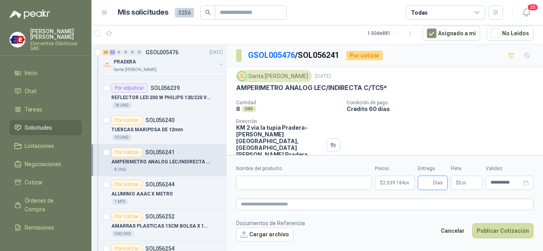
click at [429, 184] on input "Entrega" at bounding box center [426, 183] width 9 height 14
type input "*"
drag, startPoint x: 435, startPoint y: 98, endPoint x: 439, endPoint y: 107, distance: 10.0
click at [437, 101] on div "Santa [PERSON_NAME] [DATE] AMPERIMETRO ANALOG LEC/INDIRECTA C/TC5ª   Cantidad…" at bounding box center [384, 120] width 297 height 101
click at [456, 186] on p "$ 0 ,00" at bounding box center [466, 183] width 32 height 14
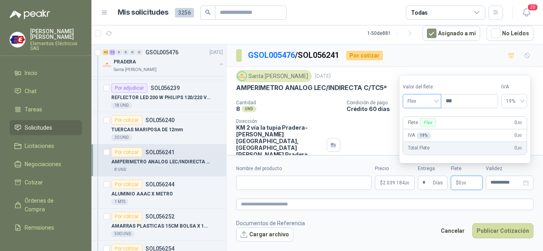
click at [431, 98] on span "Flex" at bounding box center [421, 101] width 29 height 12
click at [414, 132] on div "Incluido" at bounding box center [422, 130] width 27 height 9
click at [254, 182] on input "Nombre del producto" at bounding box center [303, 183] width 135 height 14
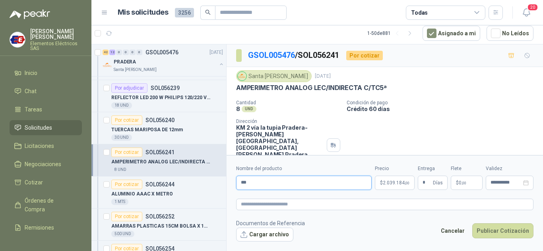
type input "**********"
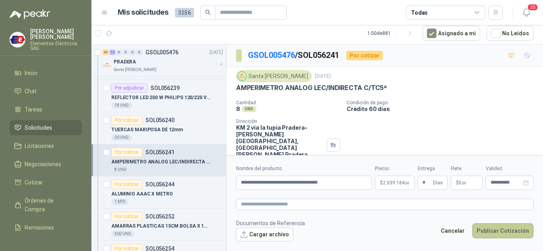
click at [489, 228] on button "Publicar Cotización" at bounding box center [502, 231] width 61 height 15
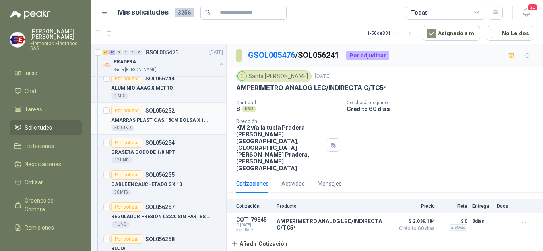
scroll to position [1668, 0]
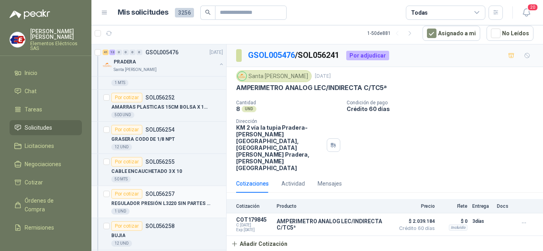
click at [130, 197] on div "Por cotizar" at bounding box center [126, 194] width 31 height 10
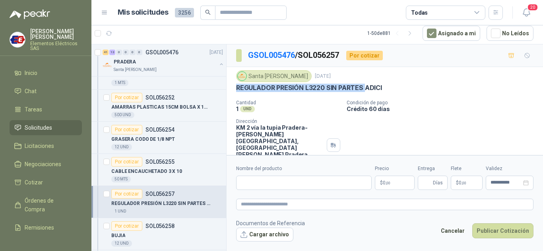
drag, startPoint x: 236, startPoint y: 85, endPoint x: 352, endPoint y: 87, distance: 116.4
click at [358, 86] on p "REGULADOR PRESIÓN L3220 SIN PARTES ADICI" at bounding box center [309, 88] width 146 height 8
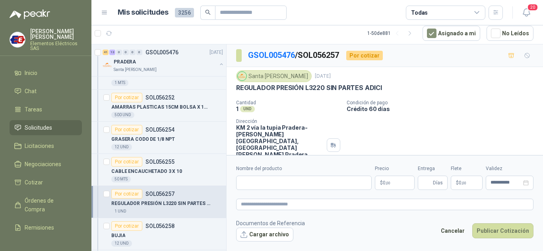
click at [353, 126] on div "Cantidad 1 UND  Condición de pago Crédito 60 días Dirección KM 2 vía la tupia …" at bounding box center [384, 135] width 297 height 71
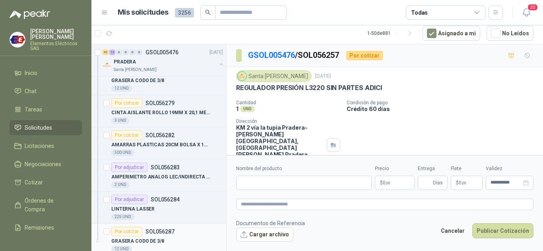
scroll to position [2145, 0]
